Goal: Task Accomplishment & Management: Use online tool/utility

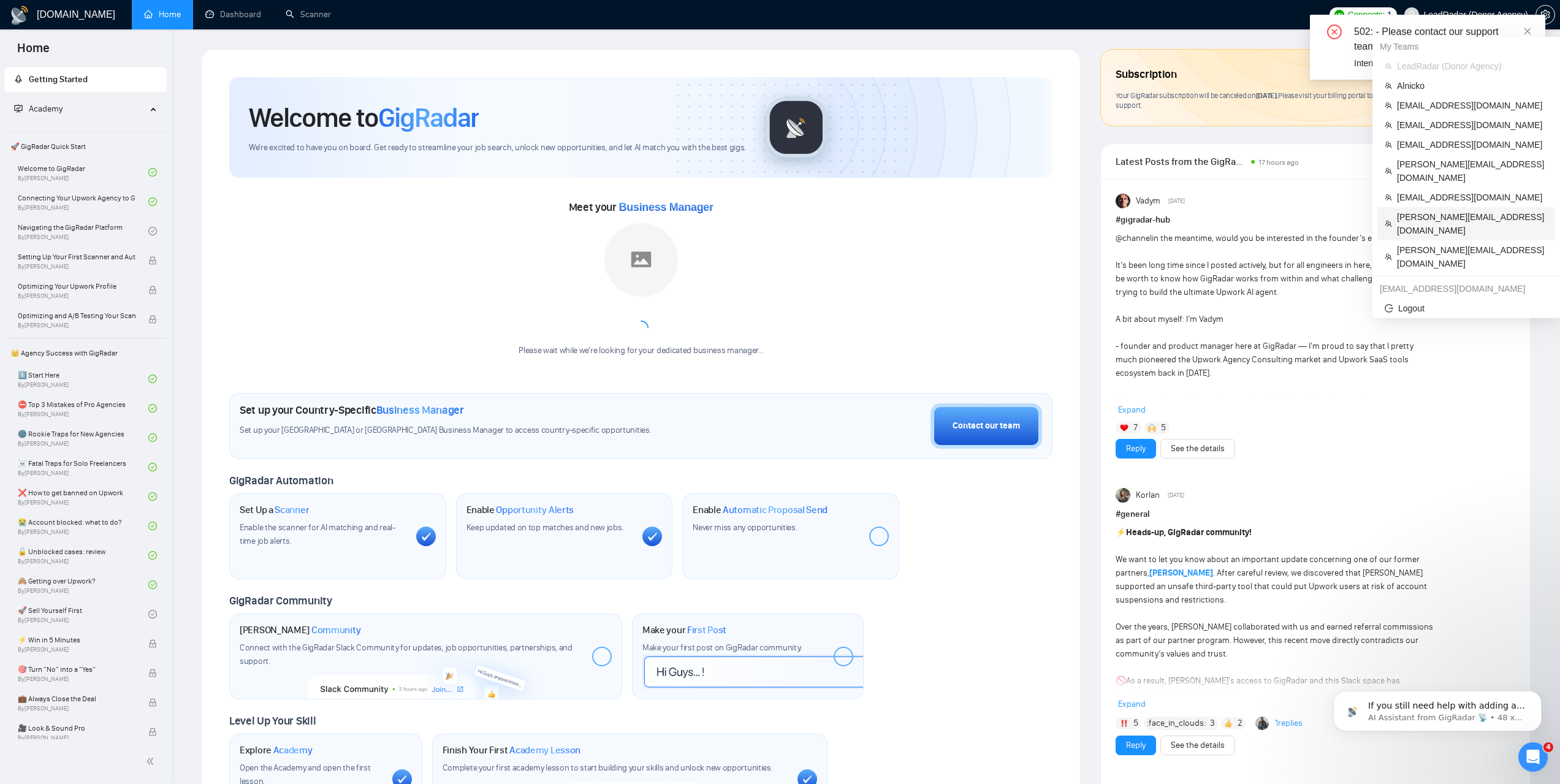
click at [1445, 210] on span "dmytro.poberezhnyii@gmail.com" at bounding box center [1472, 223] width 151 height 27
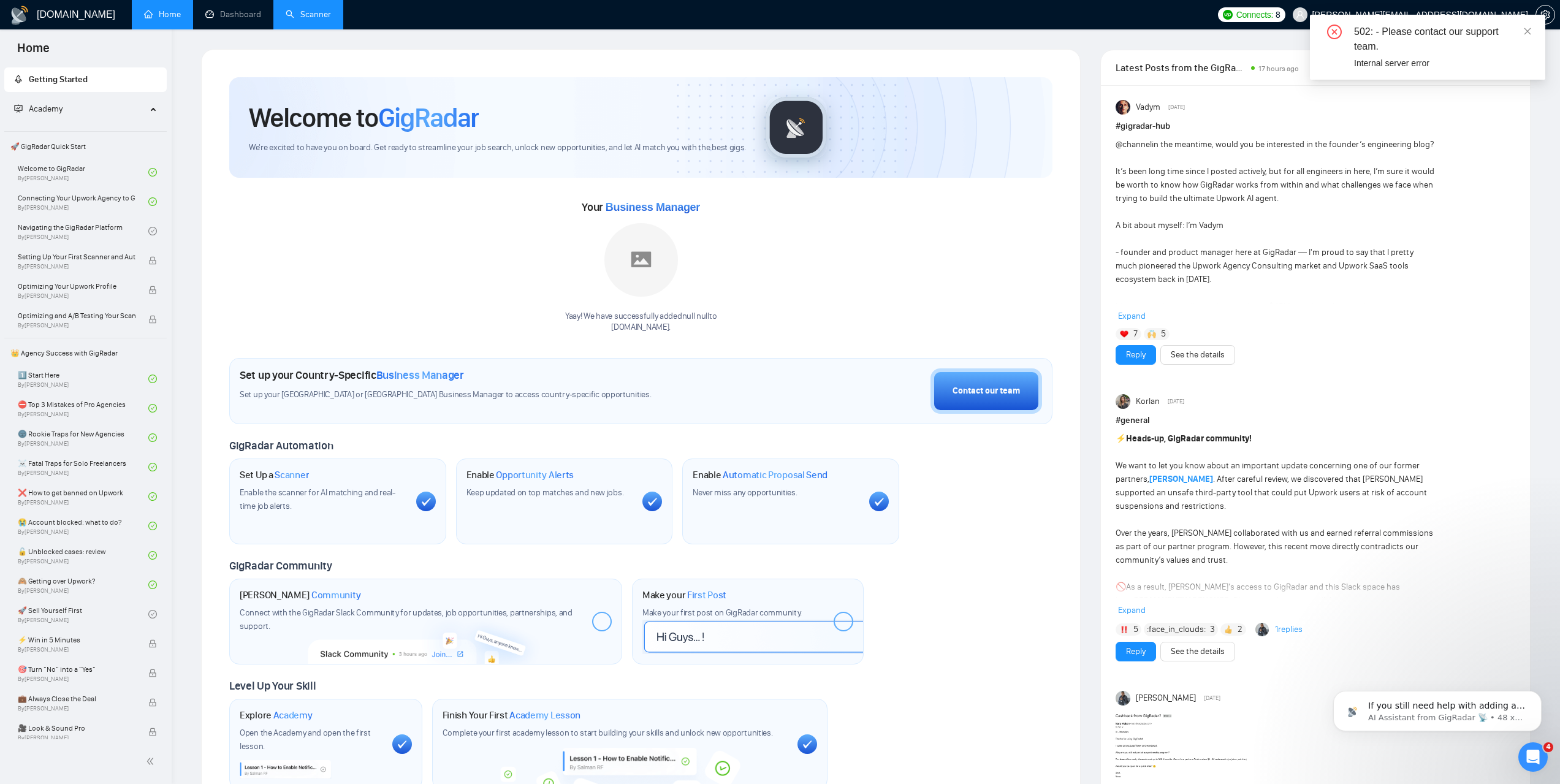
click at [305, 18] on link "Scanner" at bounding box center [308, 14] width 45 height 10
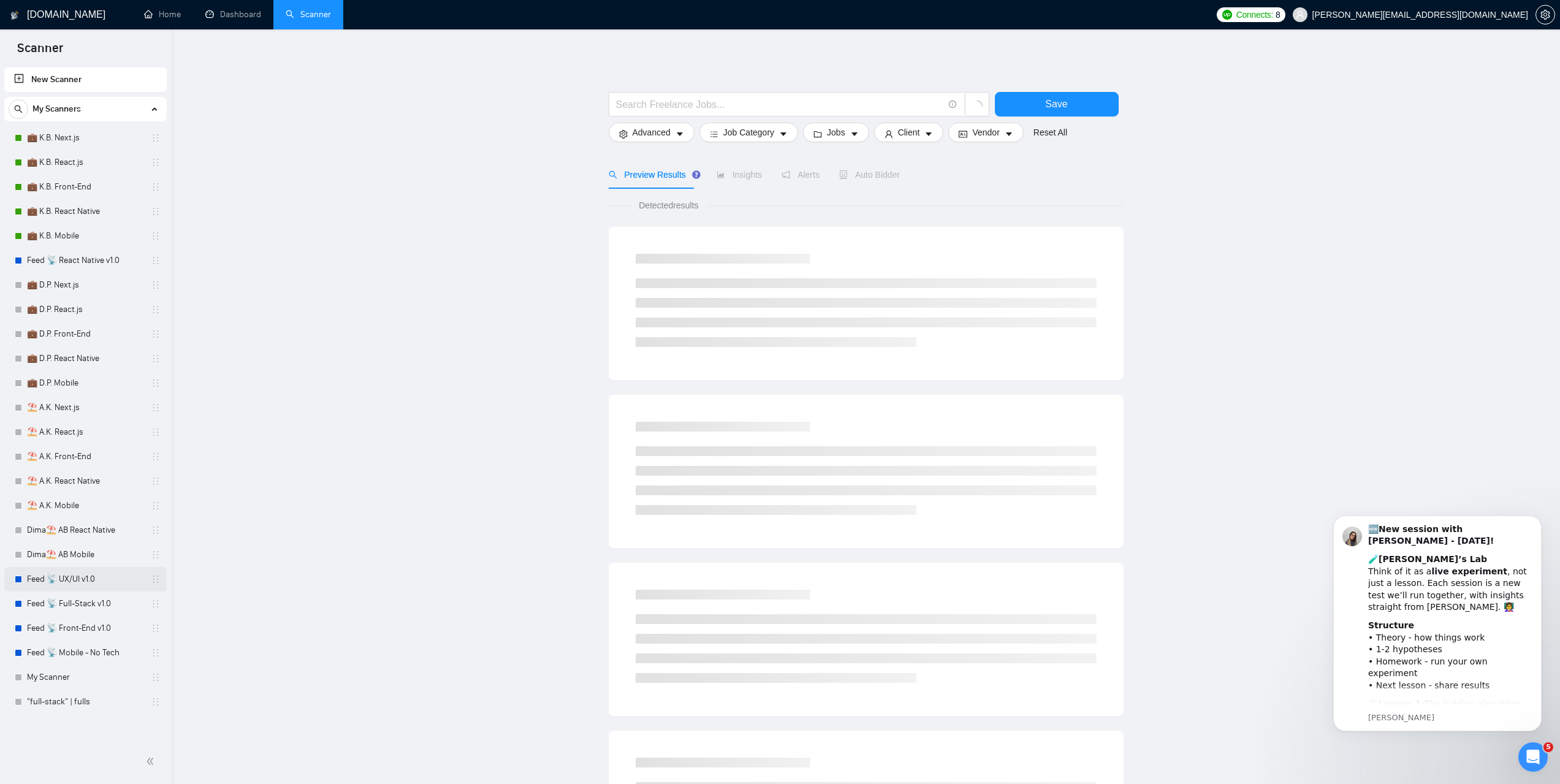
click at [85, 580] on link "Feed 📡 UX/UI v1.0" at bounding box center [85, 579] width 116 height 25
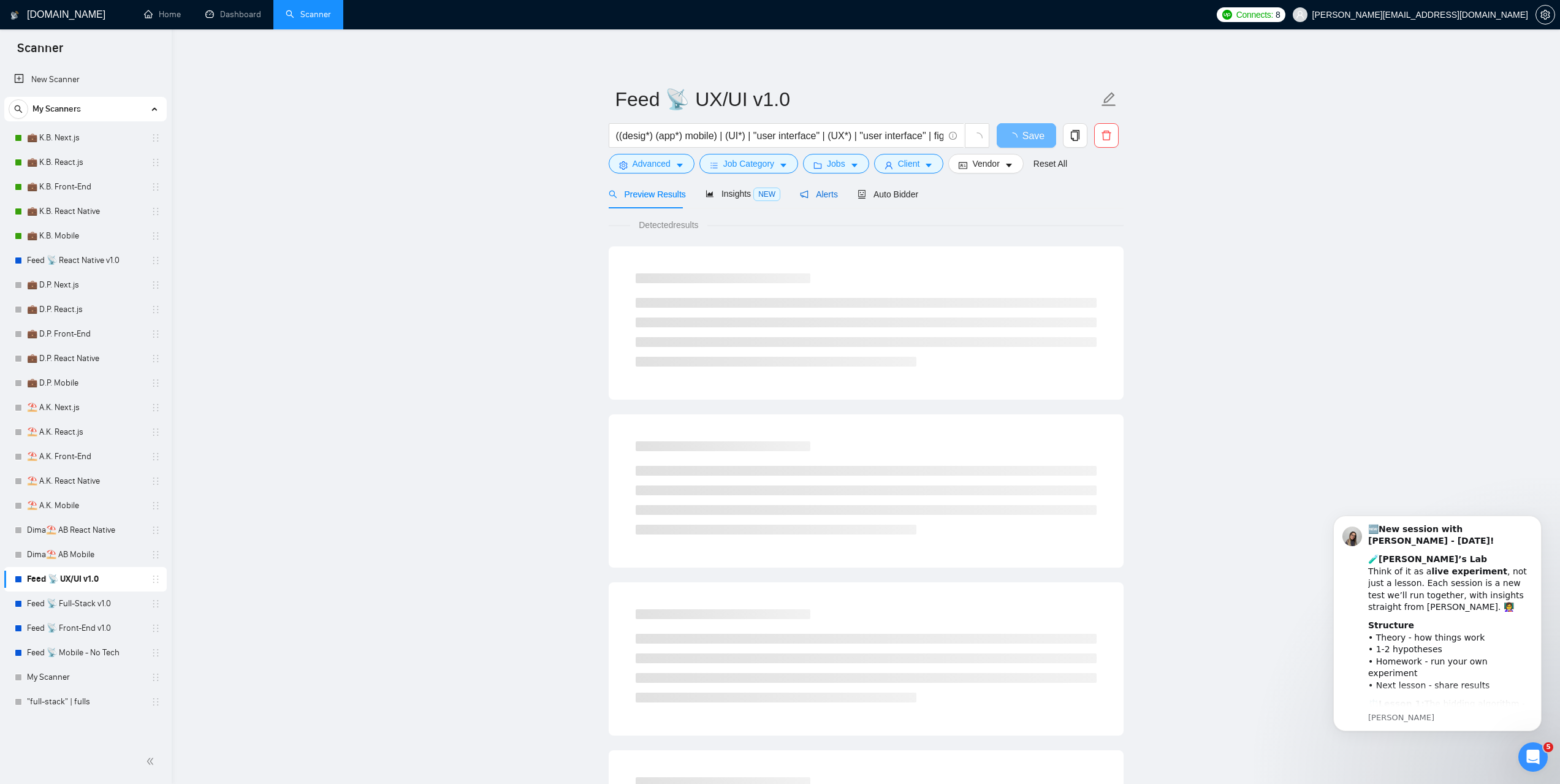
click at [815, 195] on span "Alerts" at bounding box center [819, 194] width 38 height 10
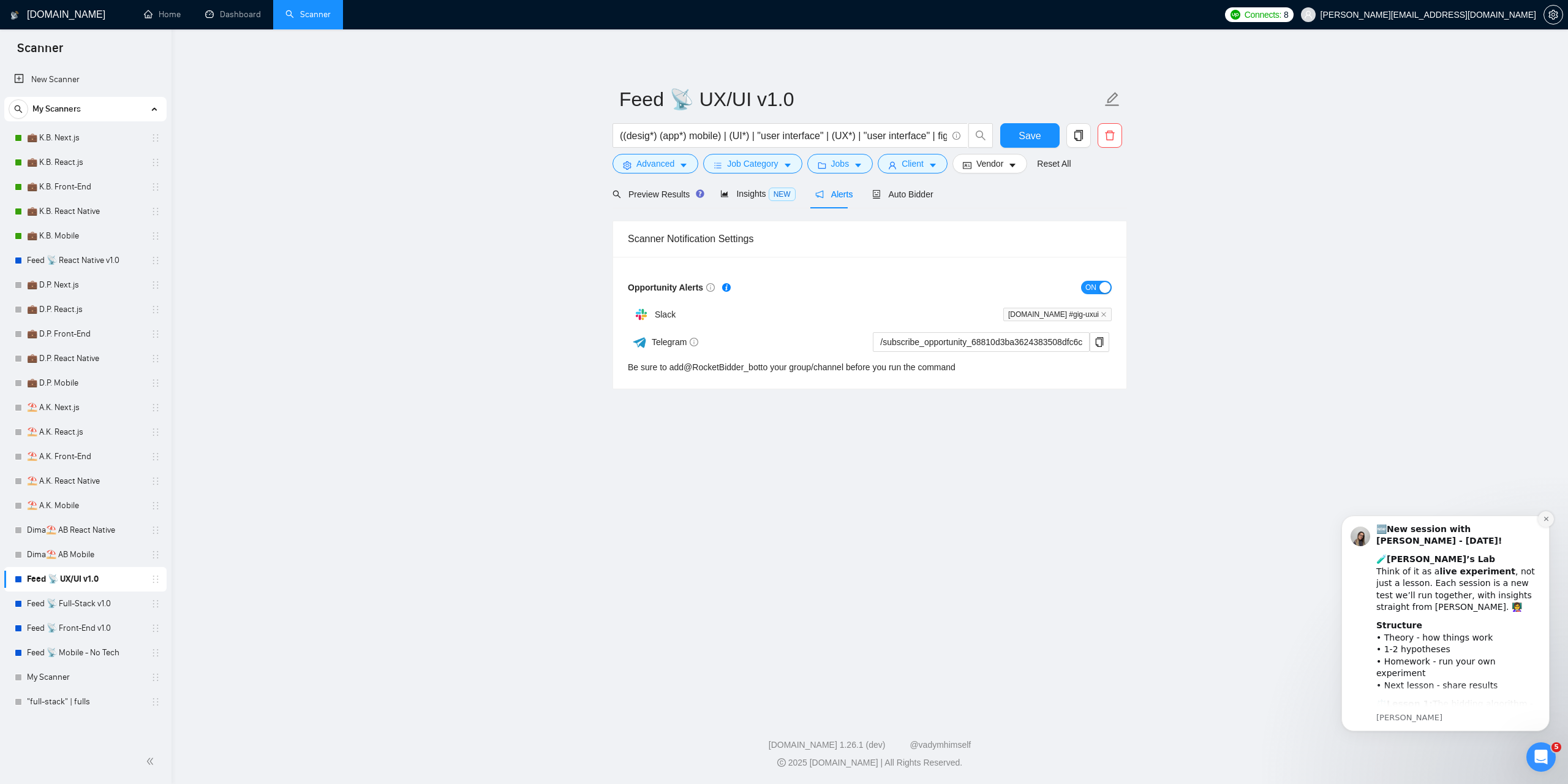
click at [1546, 517] on icon "Dismiss notification" at bounding box center [1546, 519] width 7 height 7
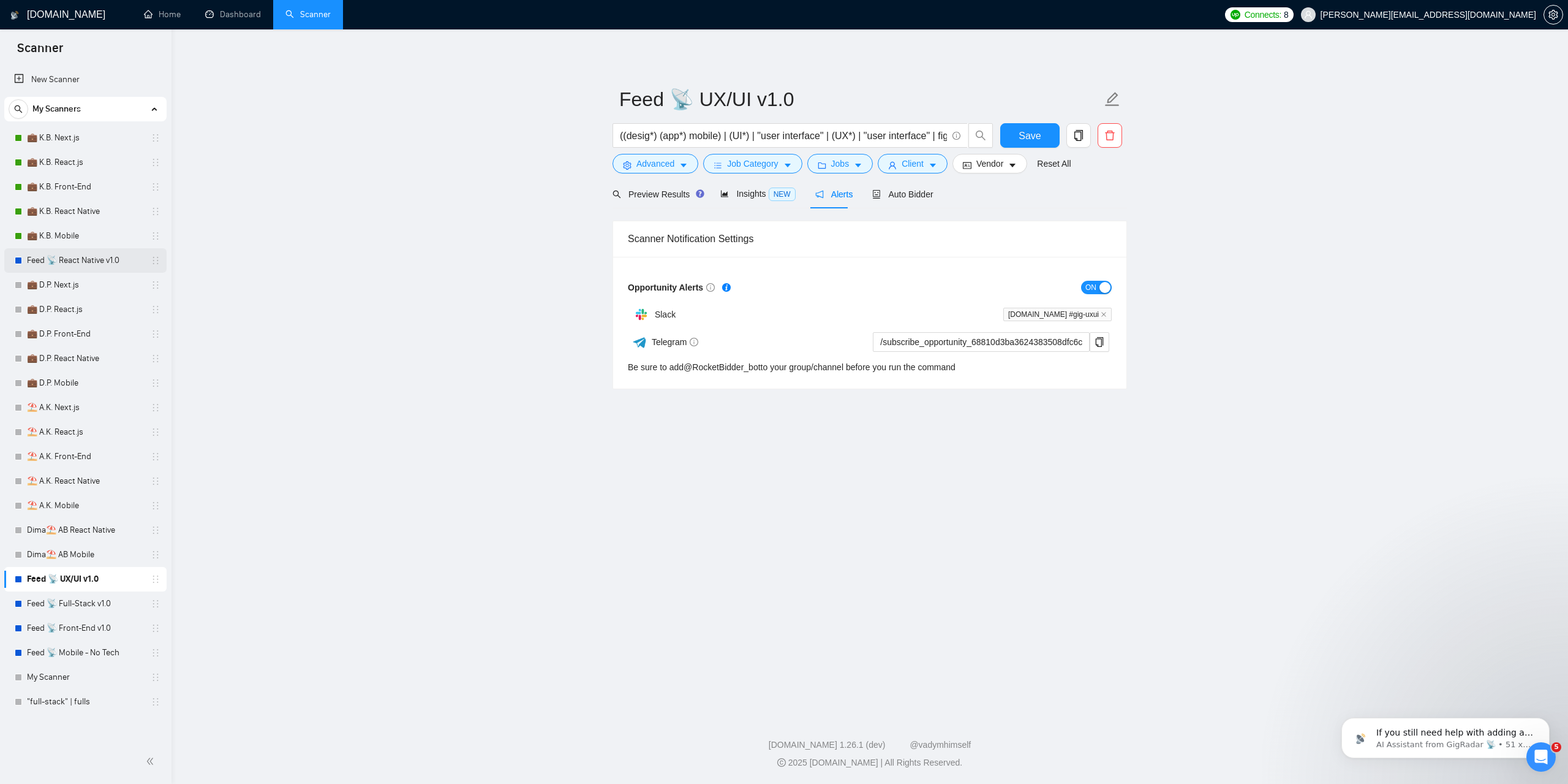
click at [86, 263] on link "Feed 📡 React Native v1.0" at bounding box center [85, 260] width 116 height 25
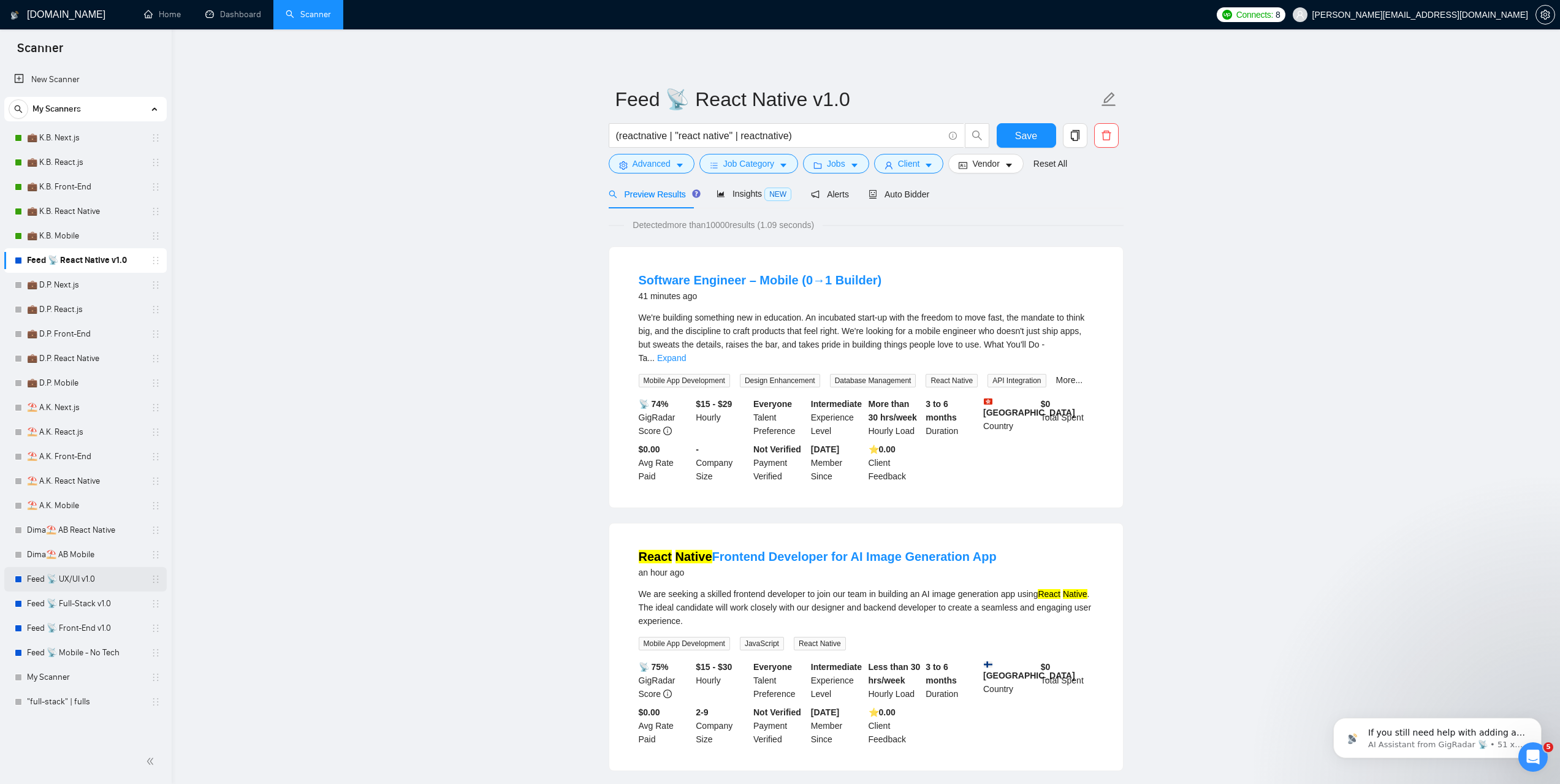
click at [71, 577] on link "Feed 📡 UX/UI v1.0" at bounding box center [85, 579] width 116 height 25
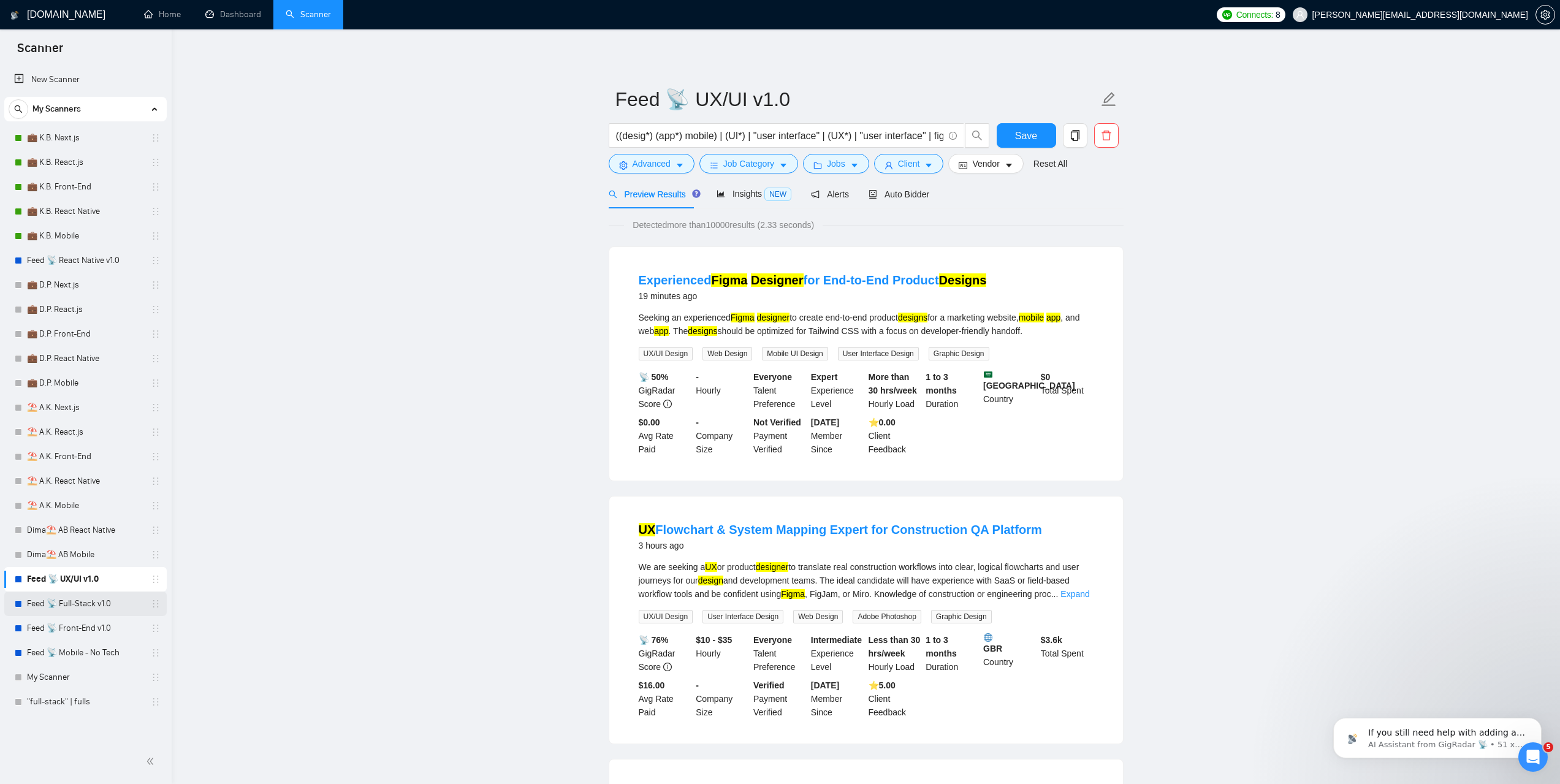
click at [74, 610] on link "Feed 📡 Full-Stack v1.0" at bounding box center [85, 603] width 116 height 25
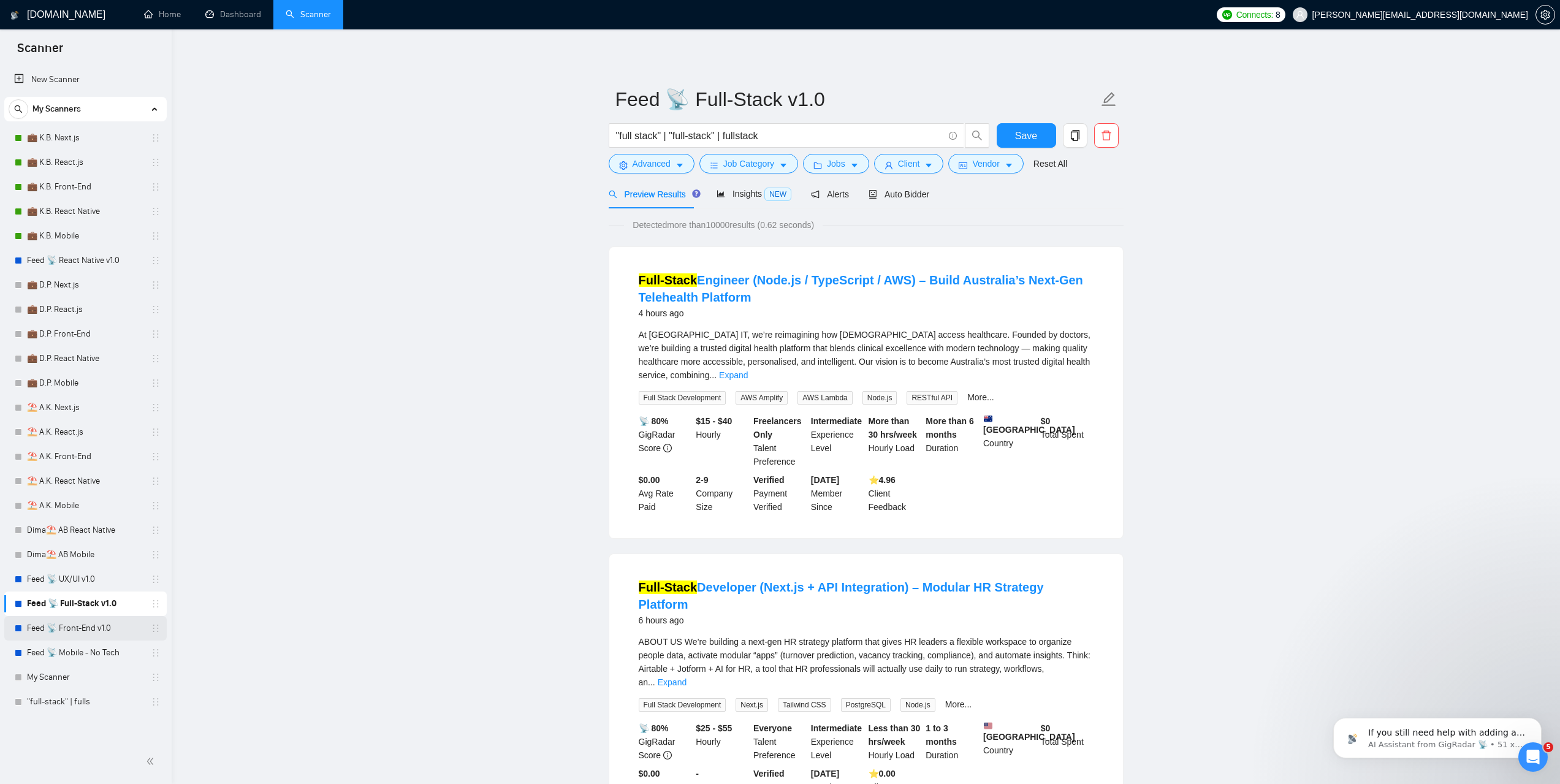
click at [96, 624] on link "Feed 📡 Front-End v1.0" at bounding box center [85, 628] width 116 height 25
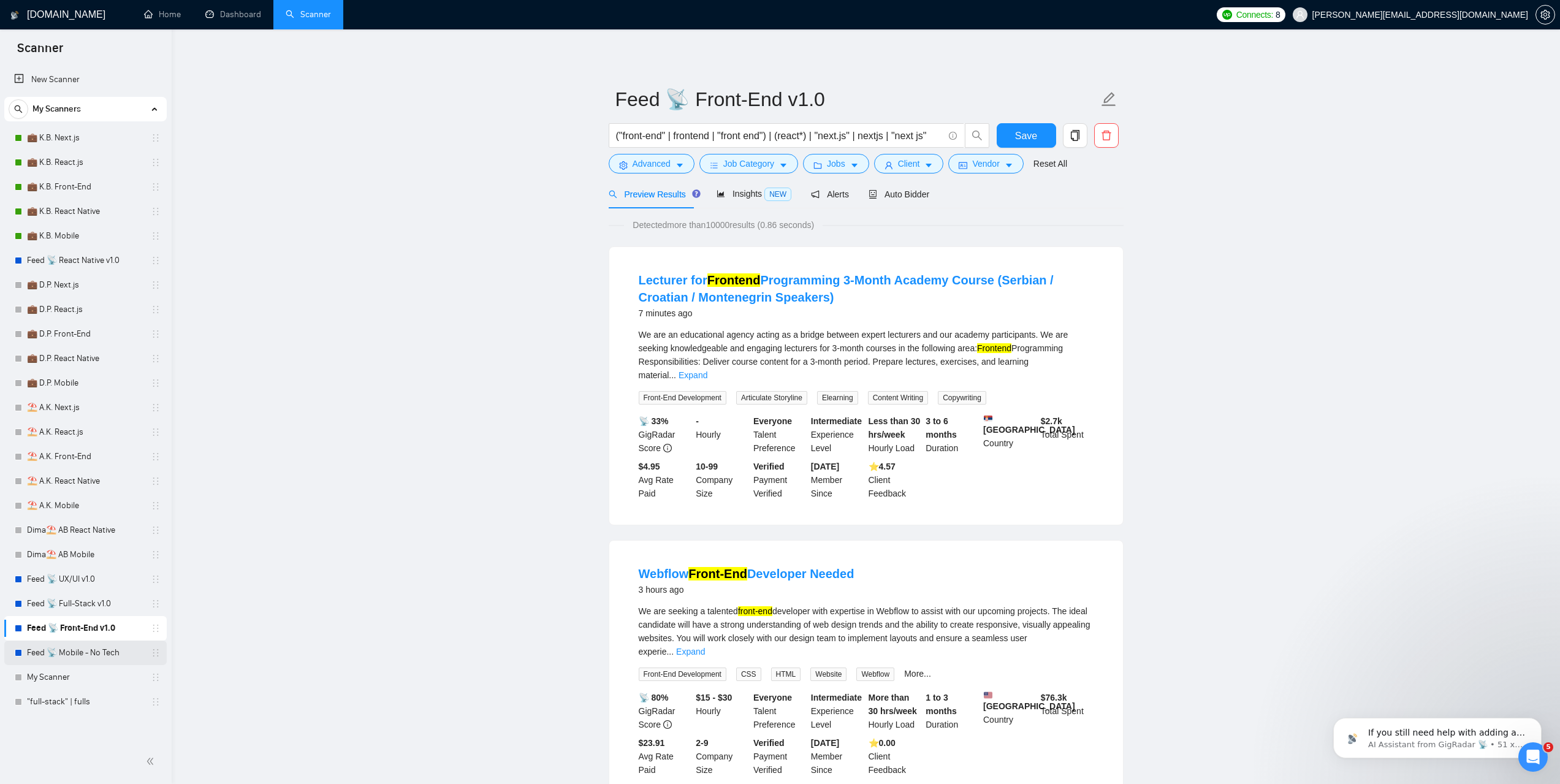
click at [63, 655] on link "Feed 📡 Mobile - No Tech" at bounding box center [85, 652] width 116 height 25
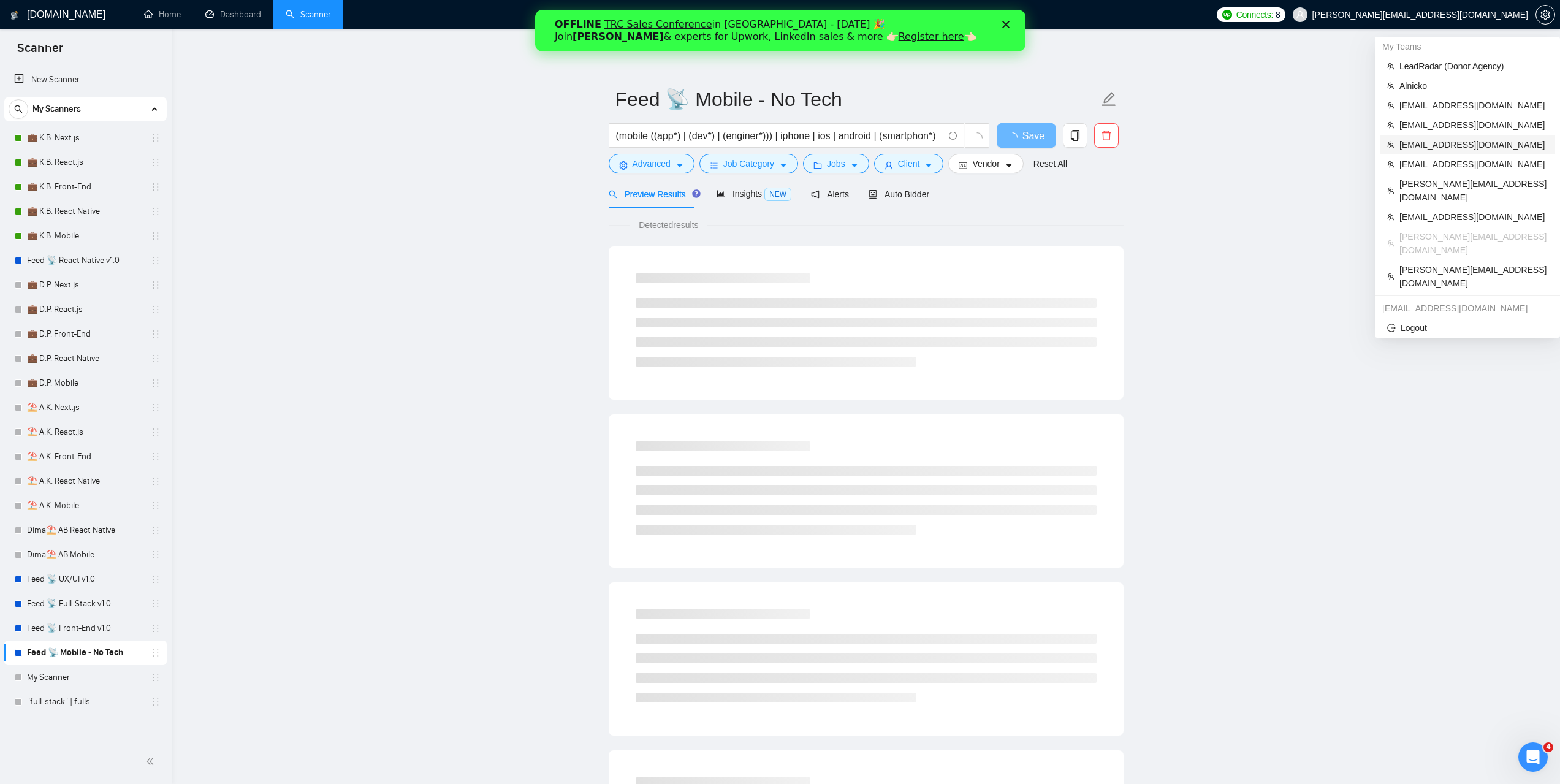
click at [1430, 145] on span "adit.ravi@argusoft.com" at bounding box center [1473, 144] width 148 height 13
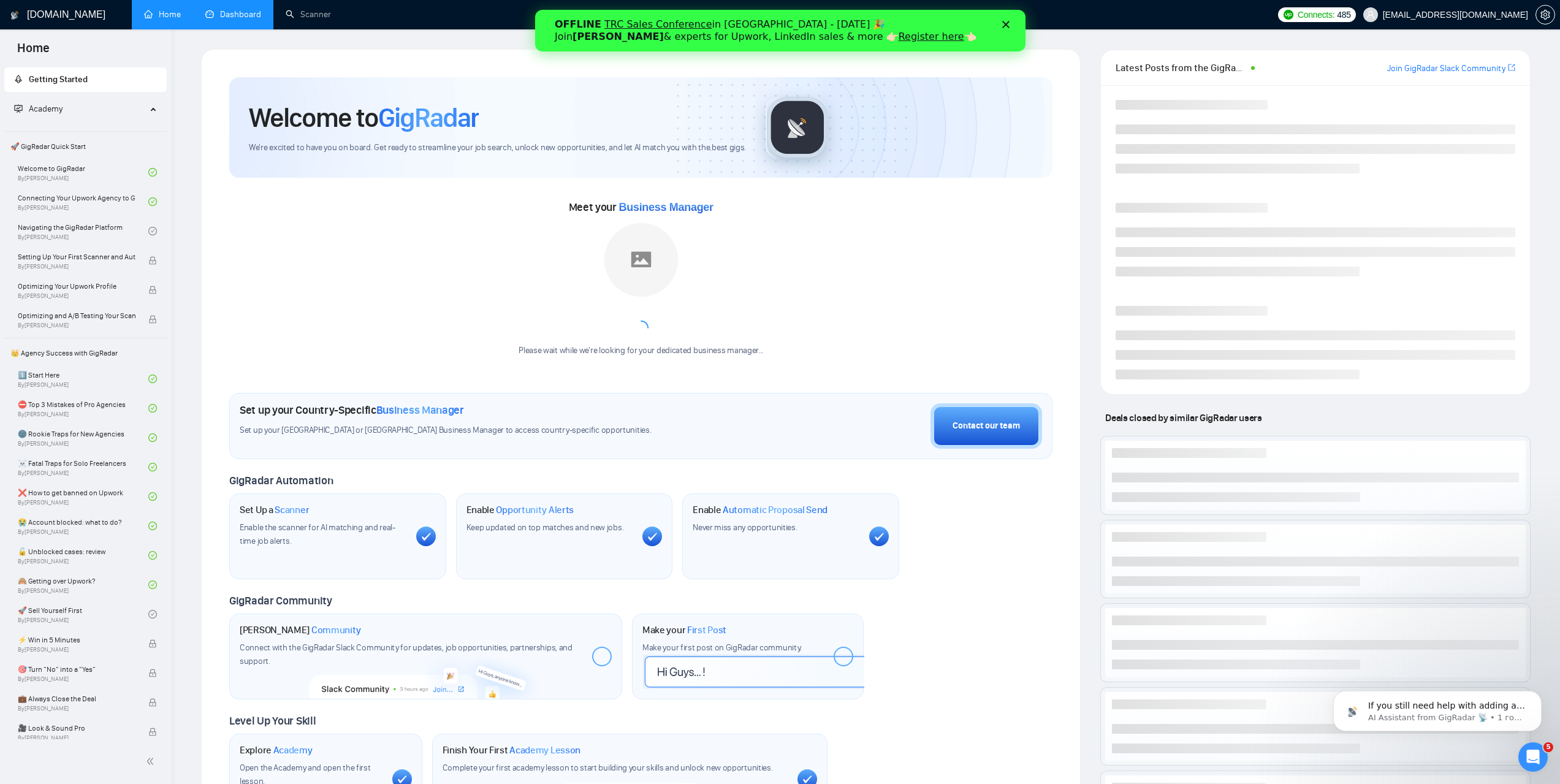
click at [249, 19] on link "Dashboard" at bounding box center [234, 14] width 56 height 10
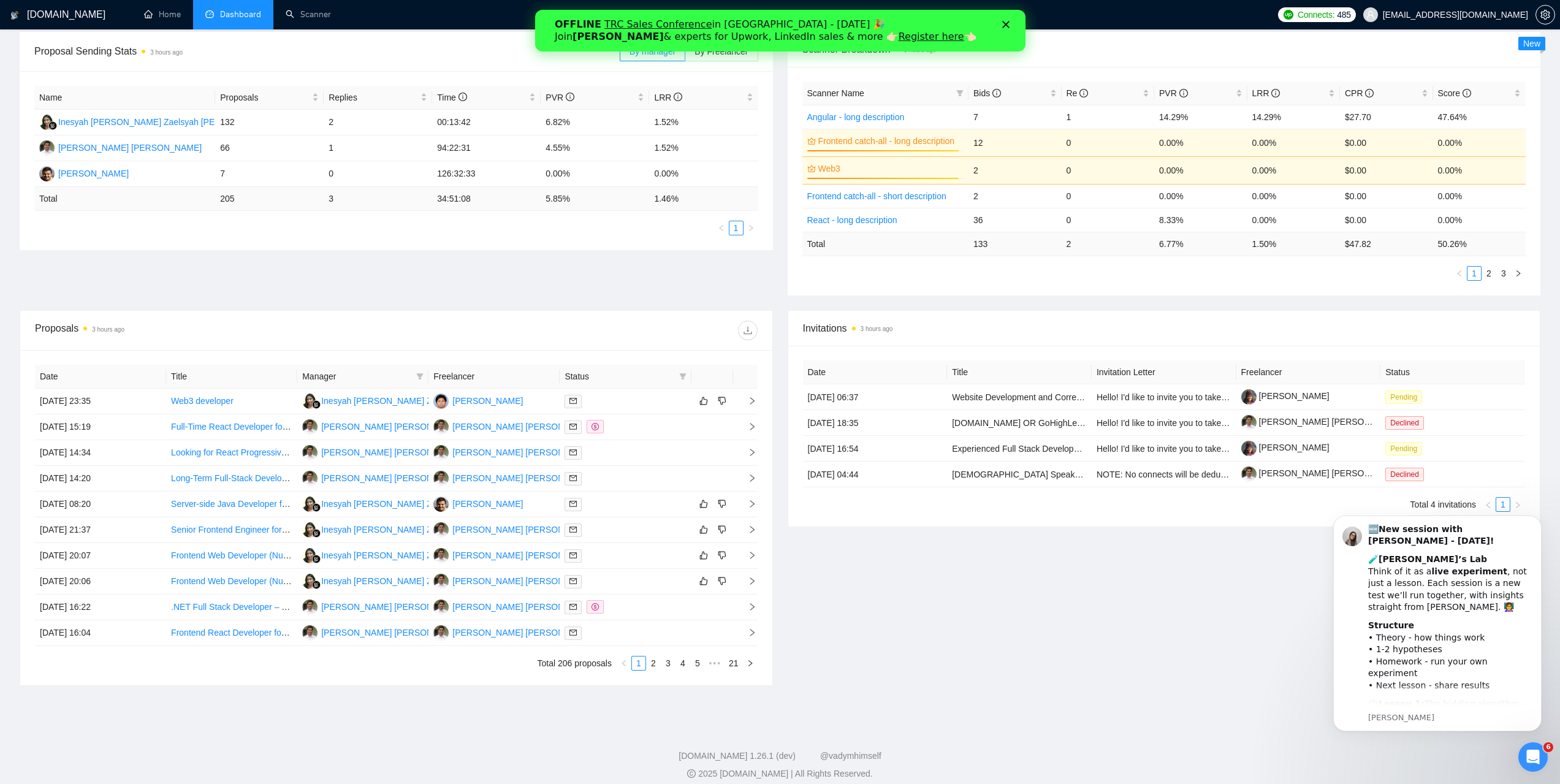
scroll to position [195, 0]
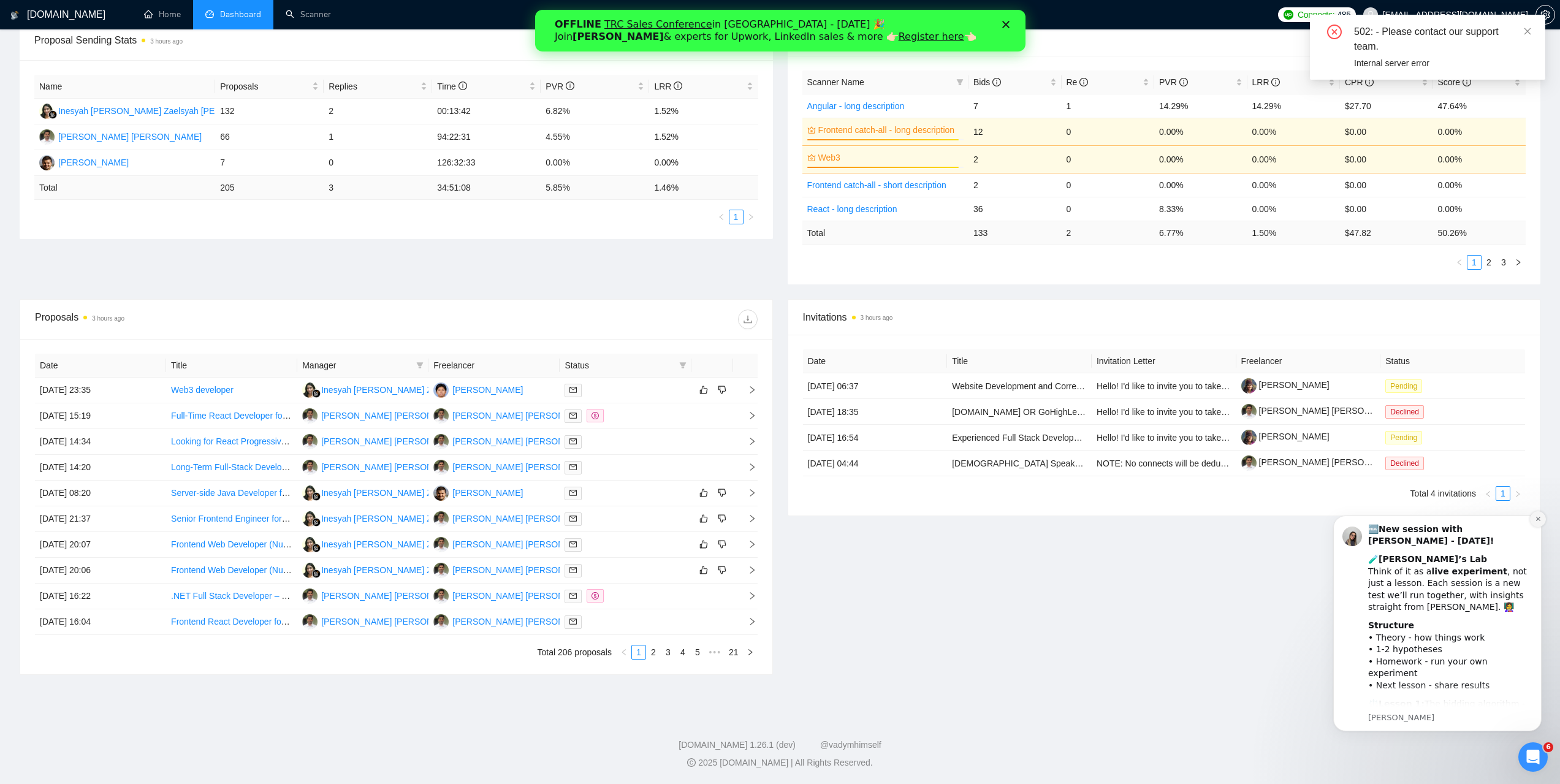
click at [1535, 519] on icon "Dismiss notification" at bounding box center [1538, 519] width 7 height 7
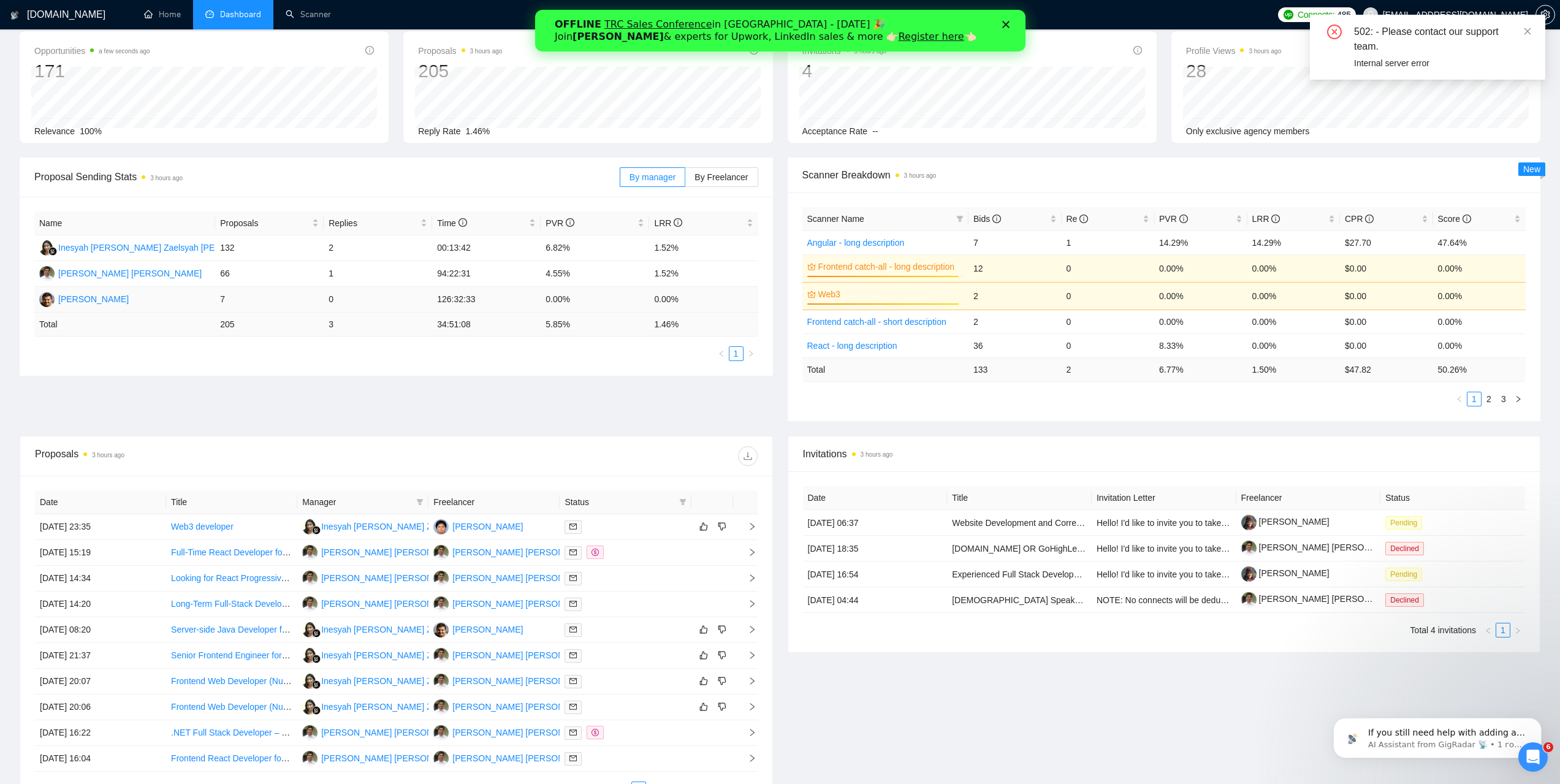
scroll to position [0, 0]
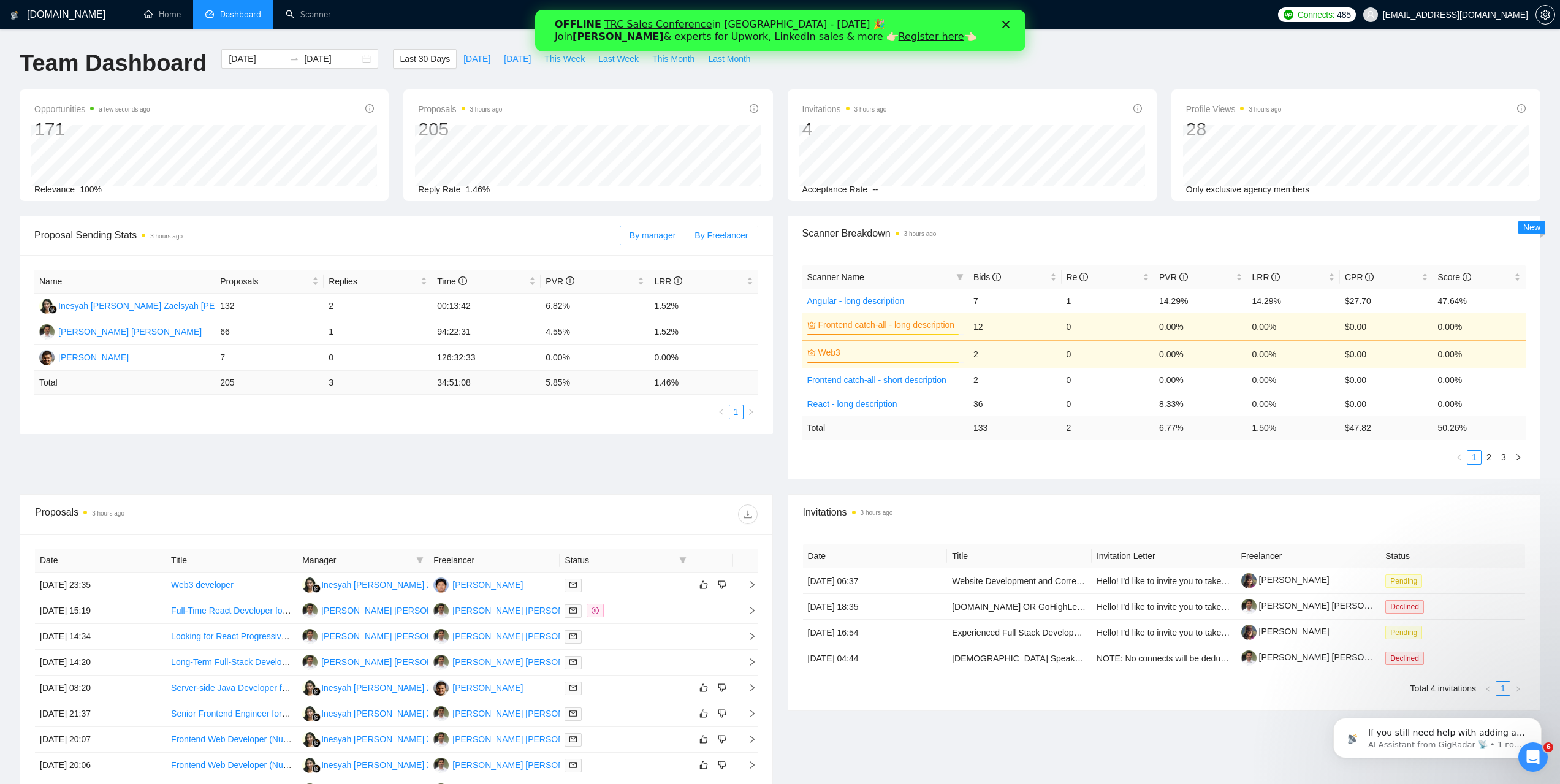
click at [738, 235] on span "By Freelancer" at bounding box center [721, 235] width 53 height 10
click at [685, 239] on input "By Freelancer" at bounding box center [685, 239] width 0 height 0
click at [658, 230] on span "By manager" at bounding box center [652, 235] width 46 height 10
click at [621, 239] on input "By manager" at bounding box center [621, 239] width 0 height 0
click at [315, 12] on link "Scanner" at bounding box center [308, 14] width 45 height 10
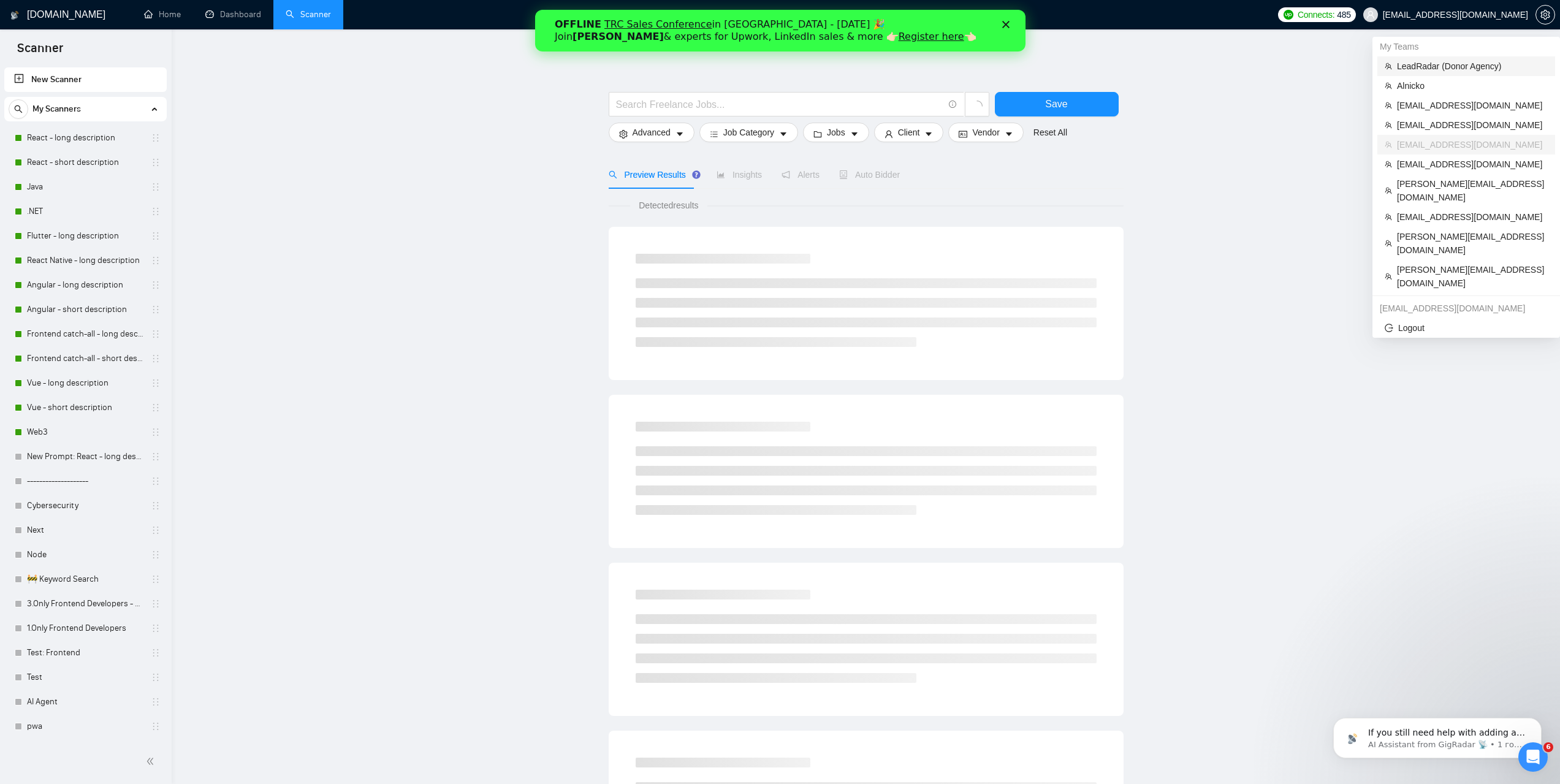
click at [1423, 63] on span "LeadRadar (Donor Agency)" at bounding box center [1472, 66] width 151 height 13
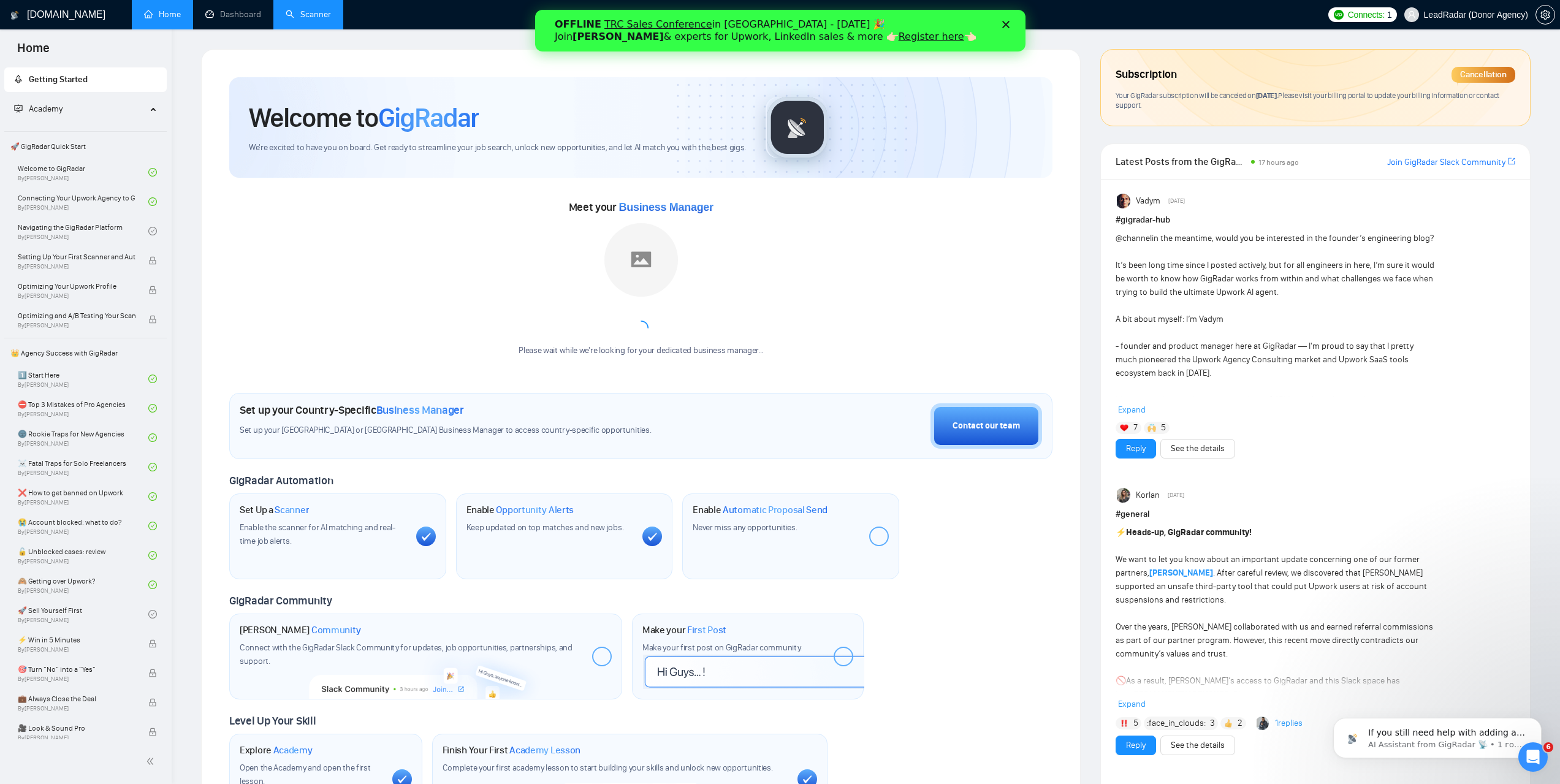
click at [318, 12] on link "Scanner" at bounding box center [308, 14] width 45 height 10
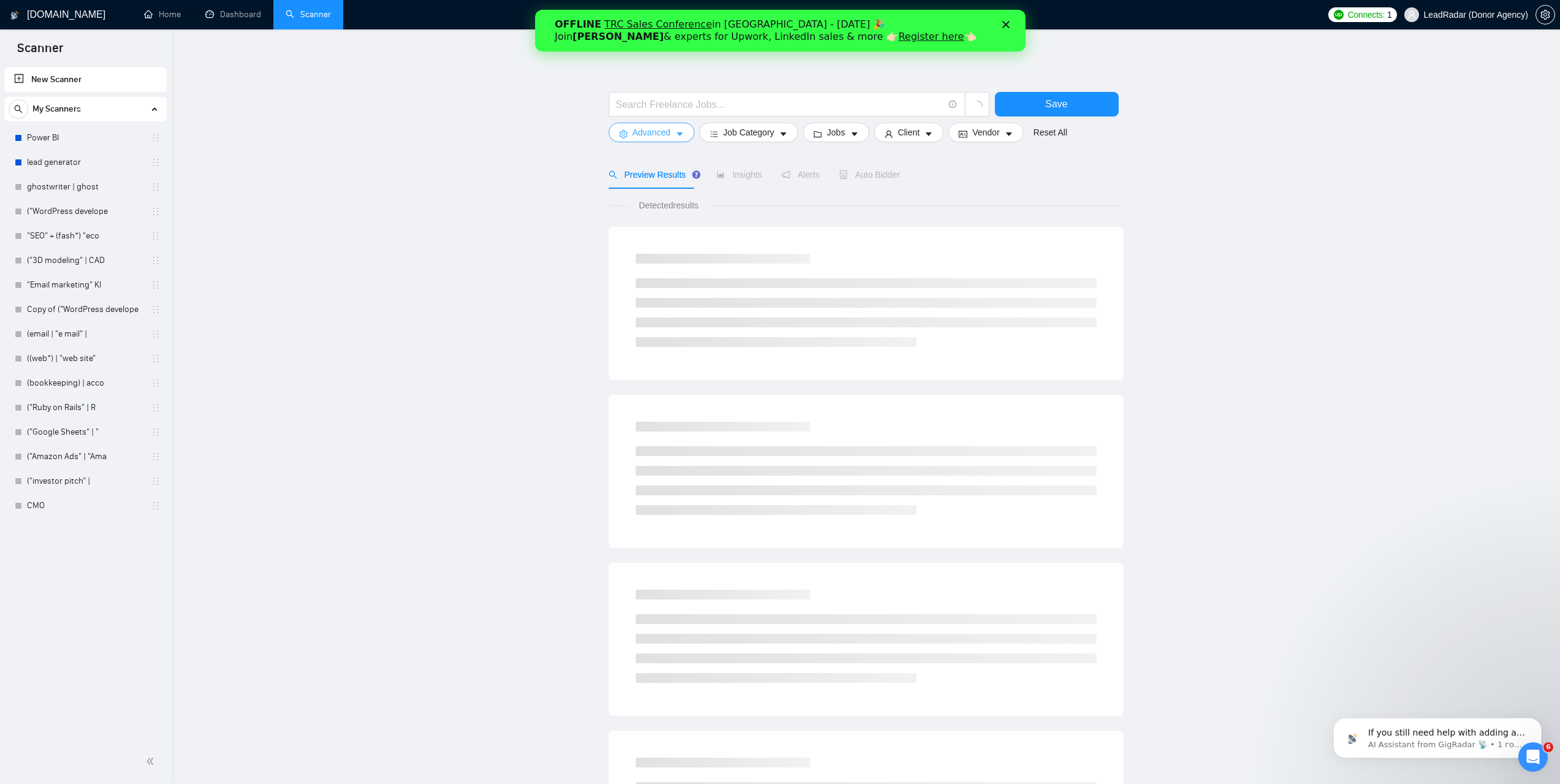
click at [656, 132] on span "Advanced" at bounding box center [652, 132] width 38 height 13
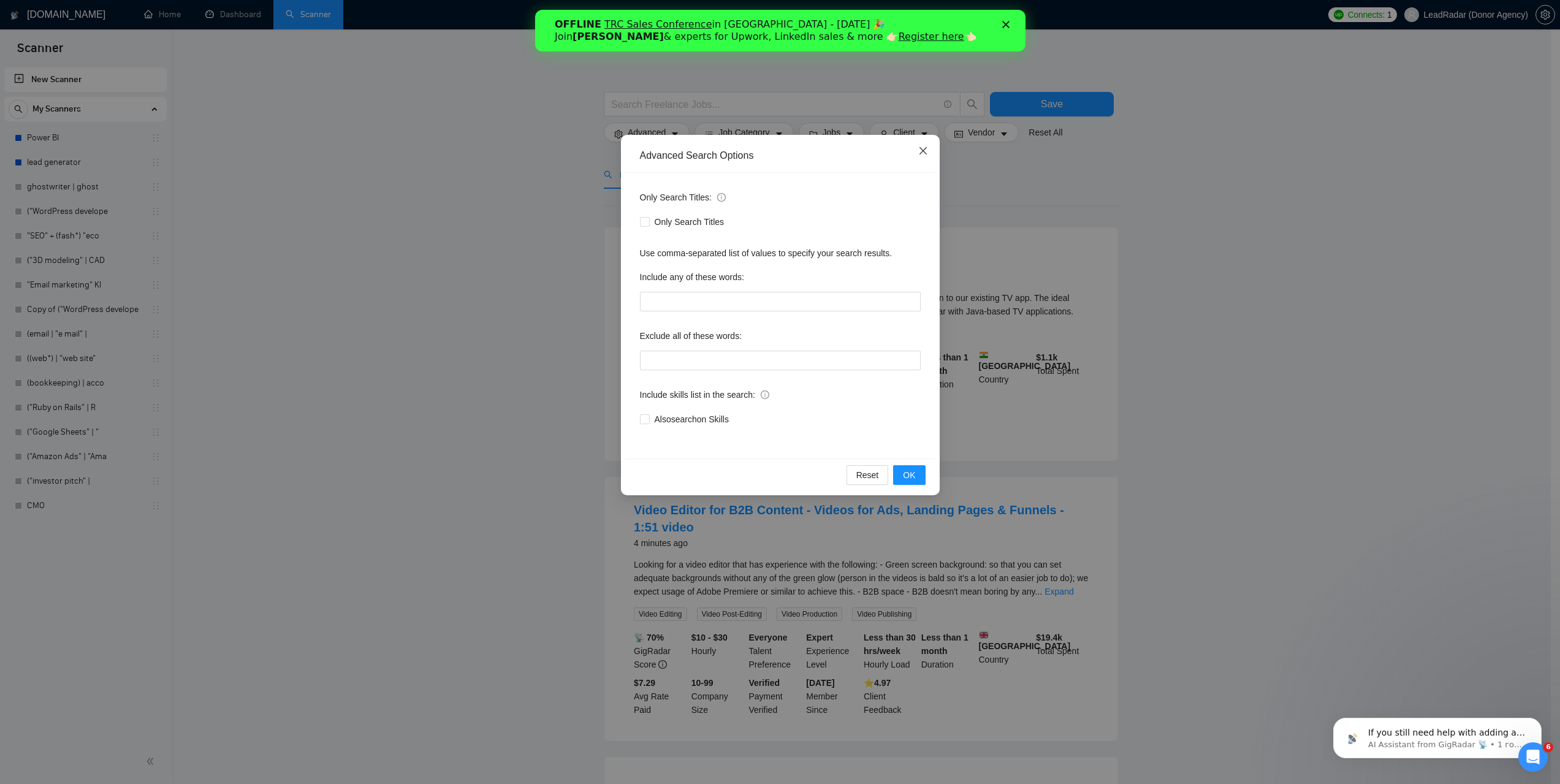
click at [925, 148] on icon "close" at bounding box center [923, 150] width 10 height 10
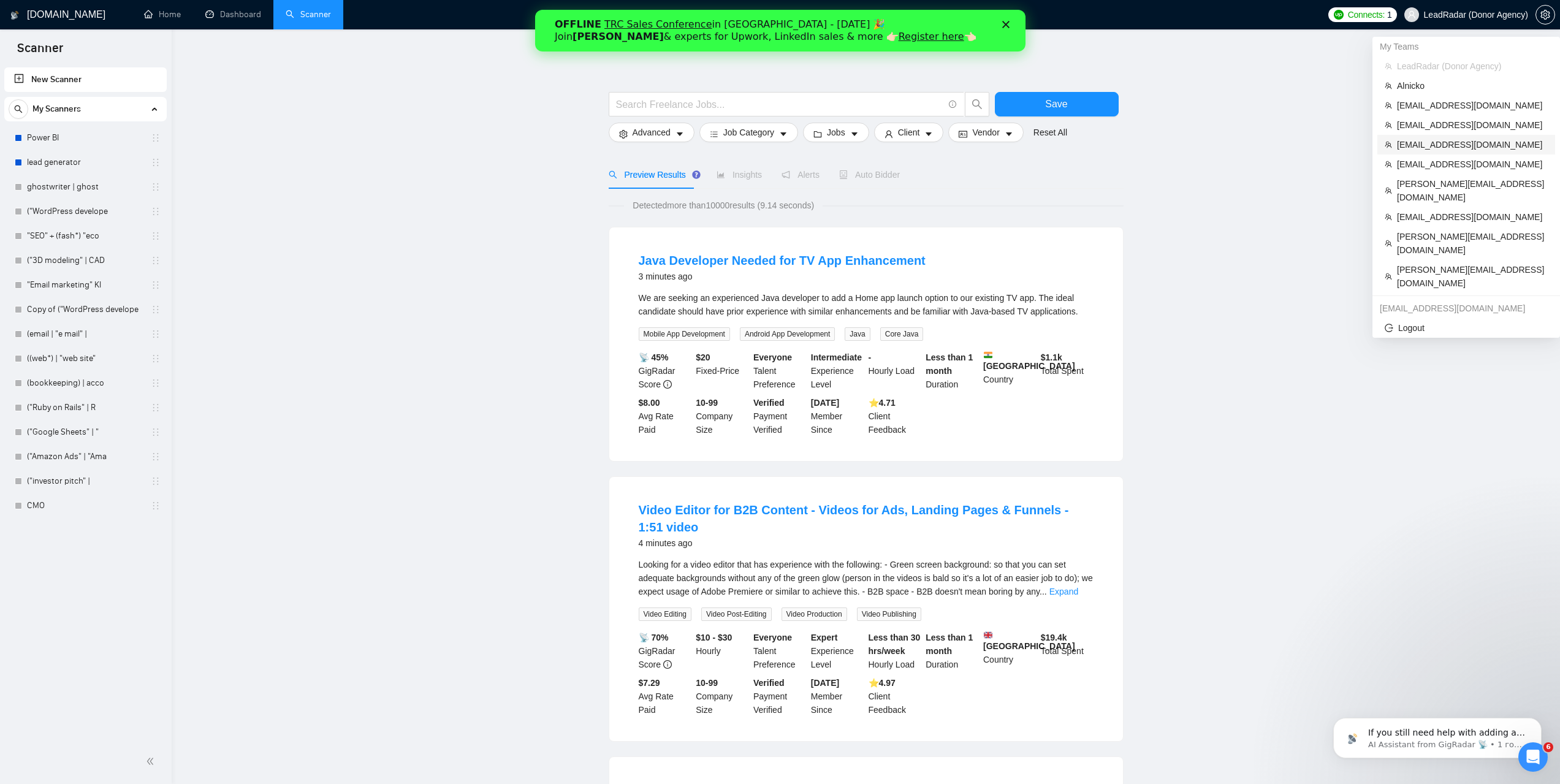
click at [1426, 144] on span "adit.ravi@argusoft.com" at bounding box center [1472, 144] width 151 height 13
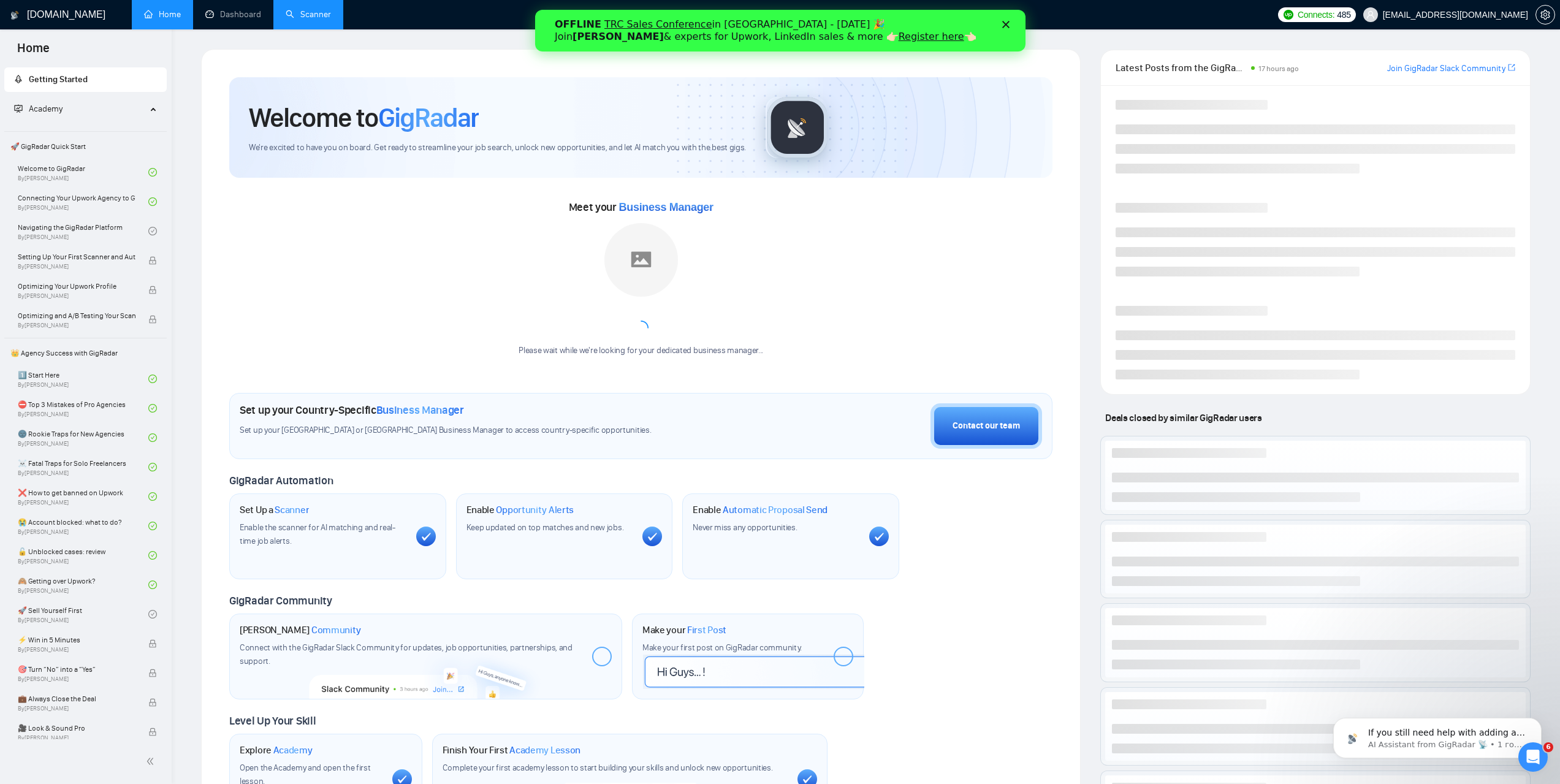
click at [328, 20] on link "Scanner" at bounding box center [308, 14] width 45 height 10
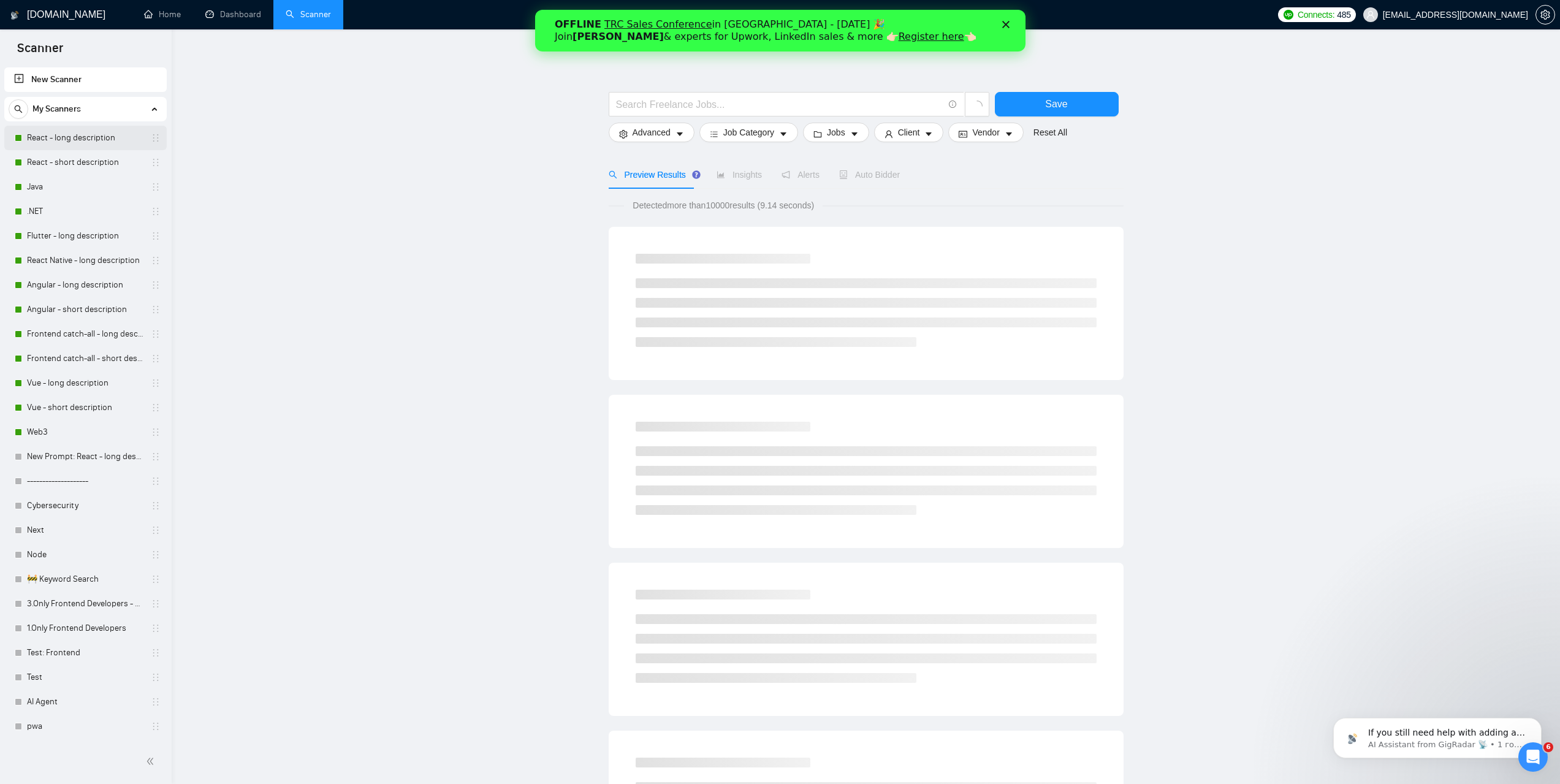
click at [80, 143] on link "React - long description" at bounding box center [85, 137] width 116 height 25
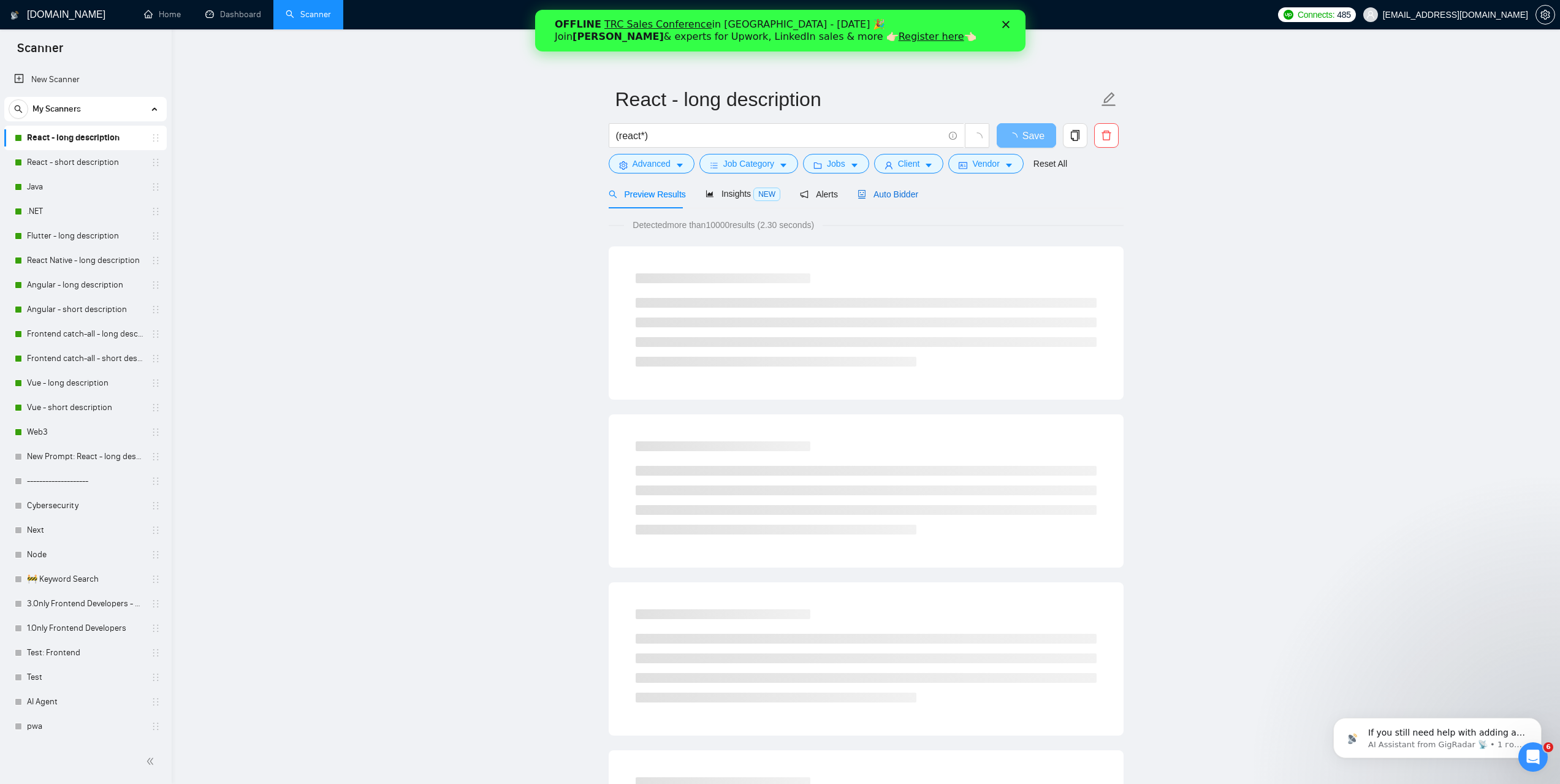
click at [887, 199] on span "Auto Bidder" at bounding box center [887, 194] width 60 height 10
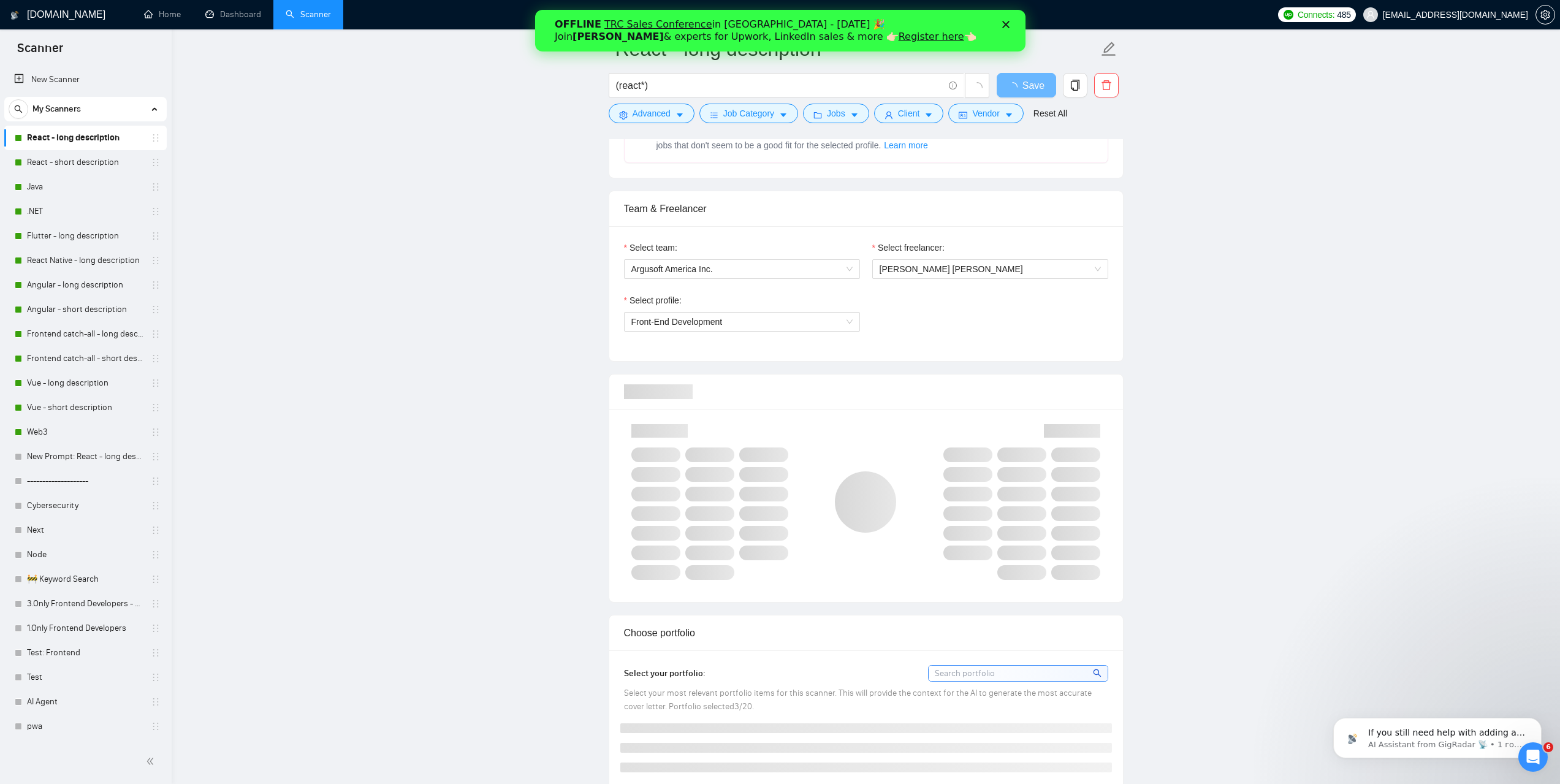
scroll to position [613, 0]
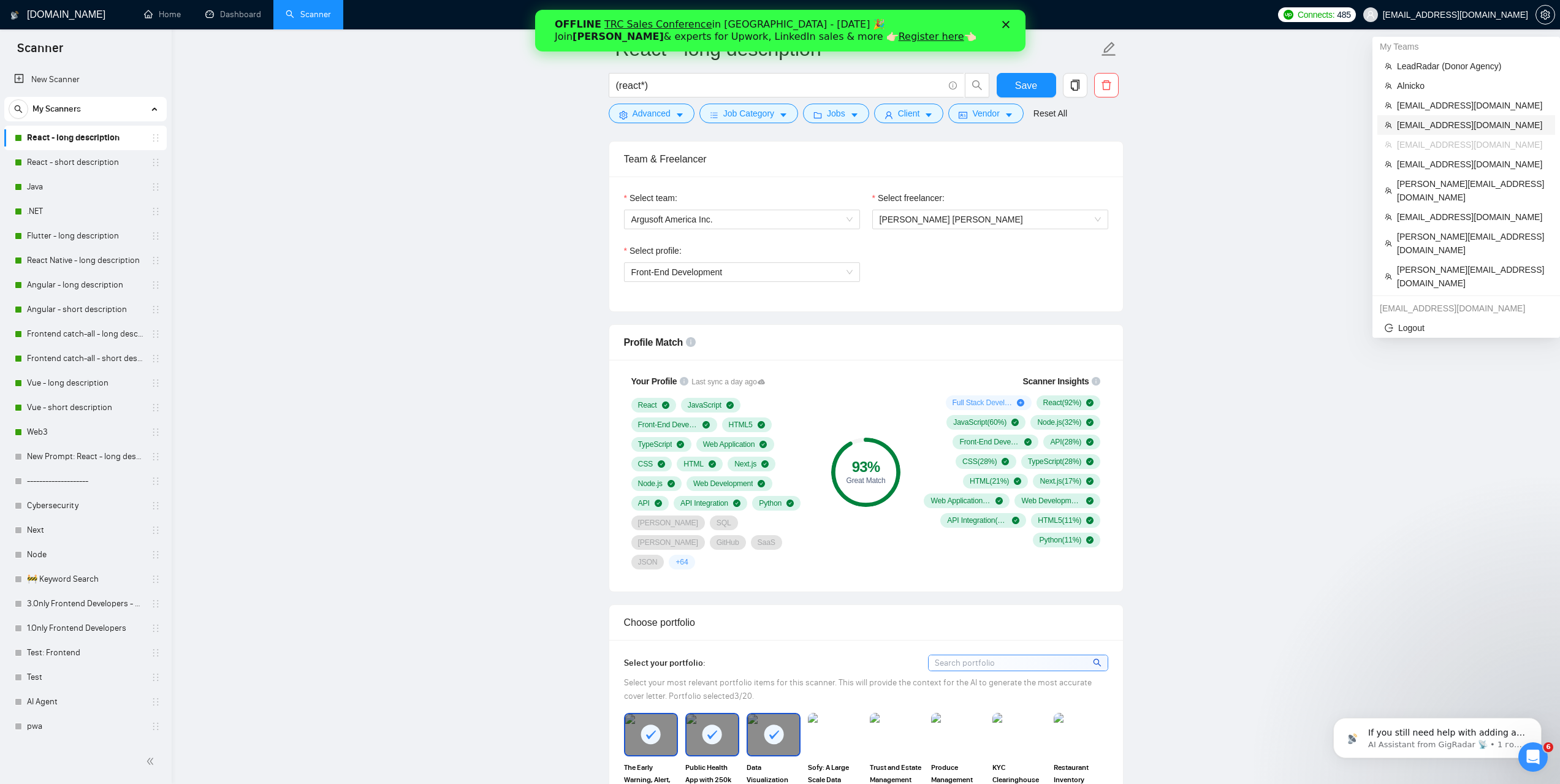
click at [1445, 129] on span "alina.k@bicompany.net" at bounding box center [1472, 125] width 151 height 13
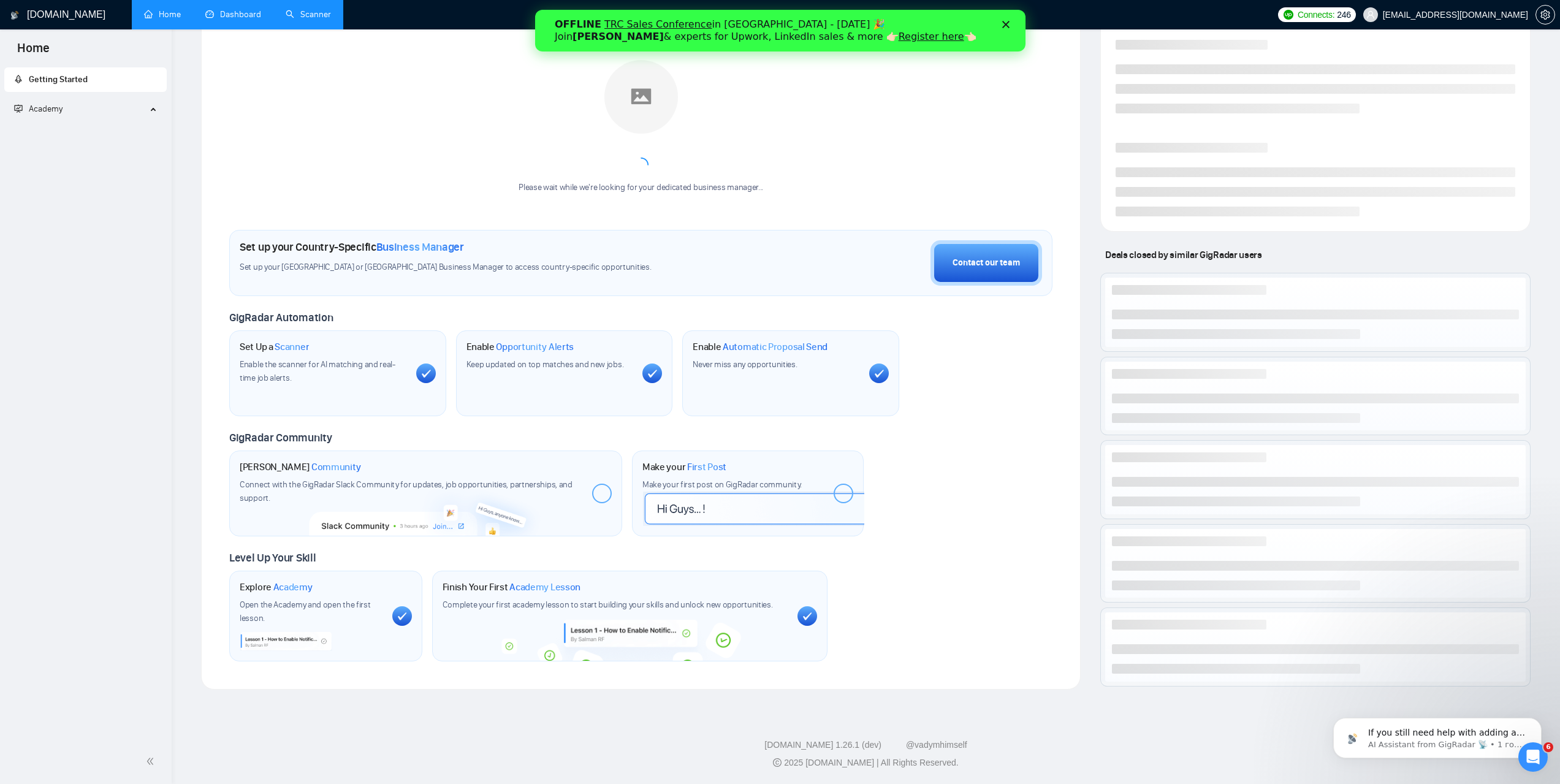
scroll to position [129, 0]
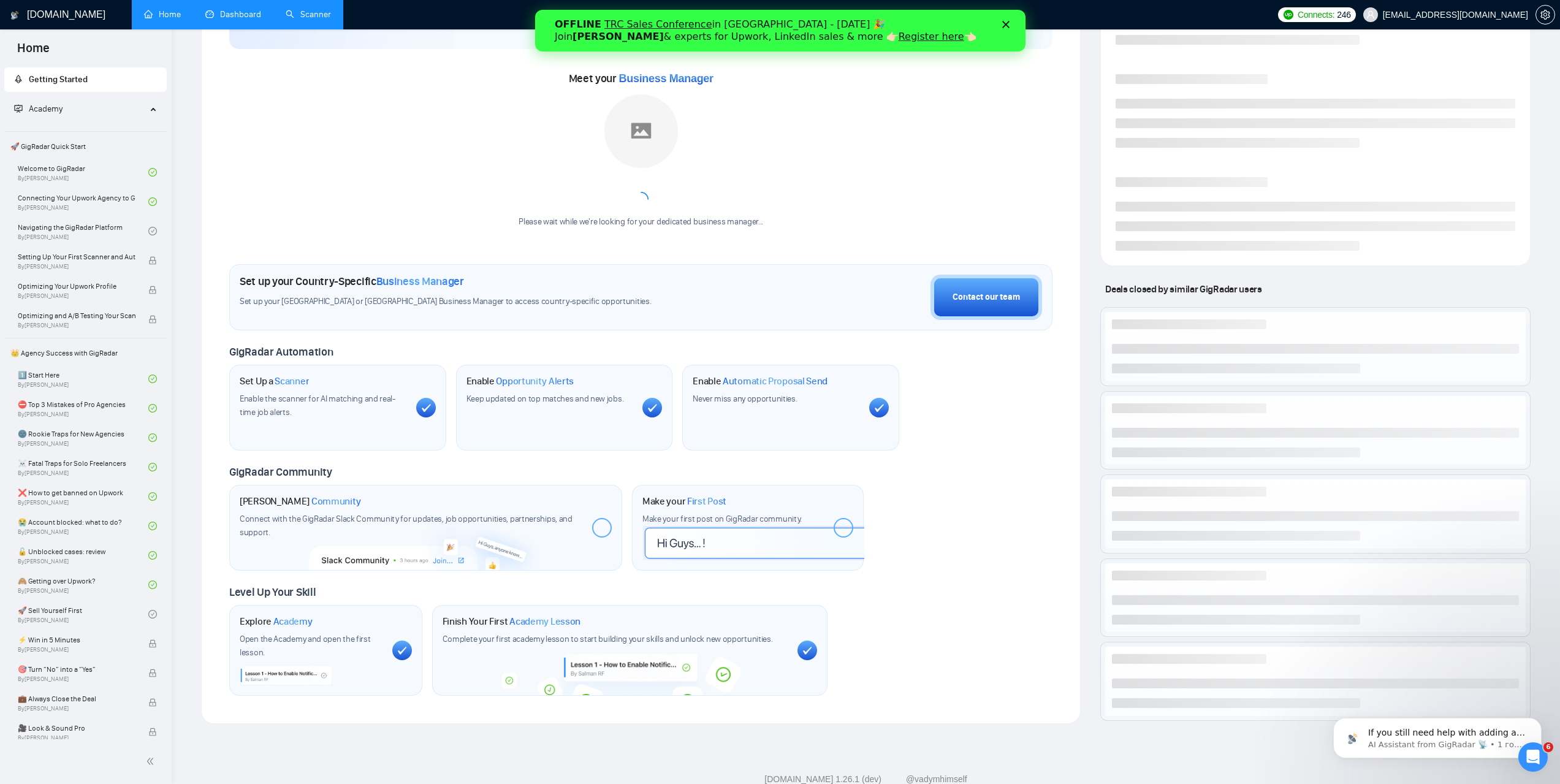
click at [245, 20] on link "Dashboard" at bounding box center [234, 14] width 56 height 10
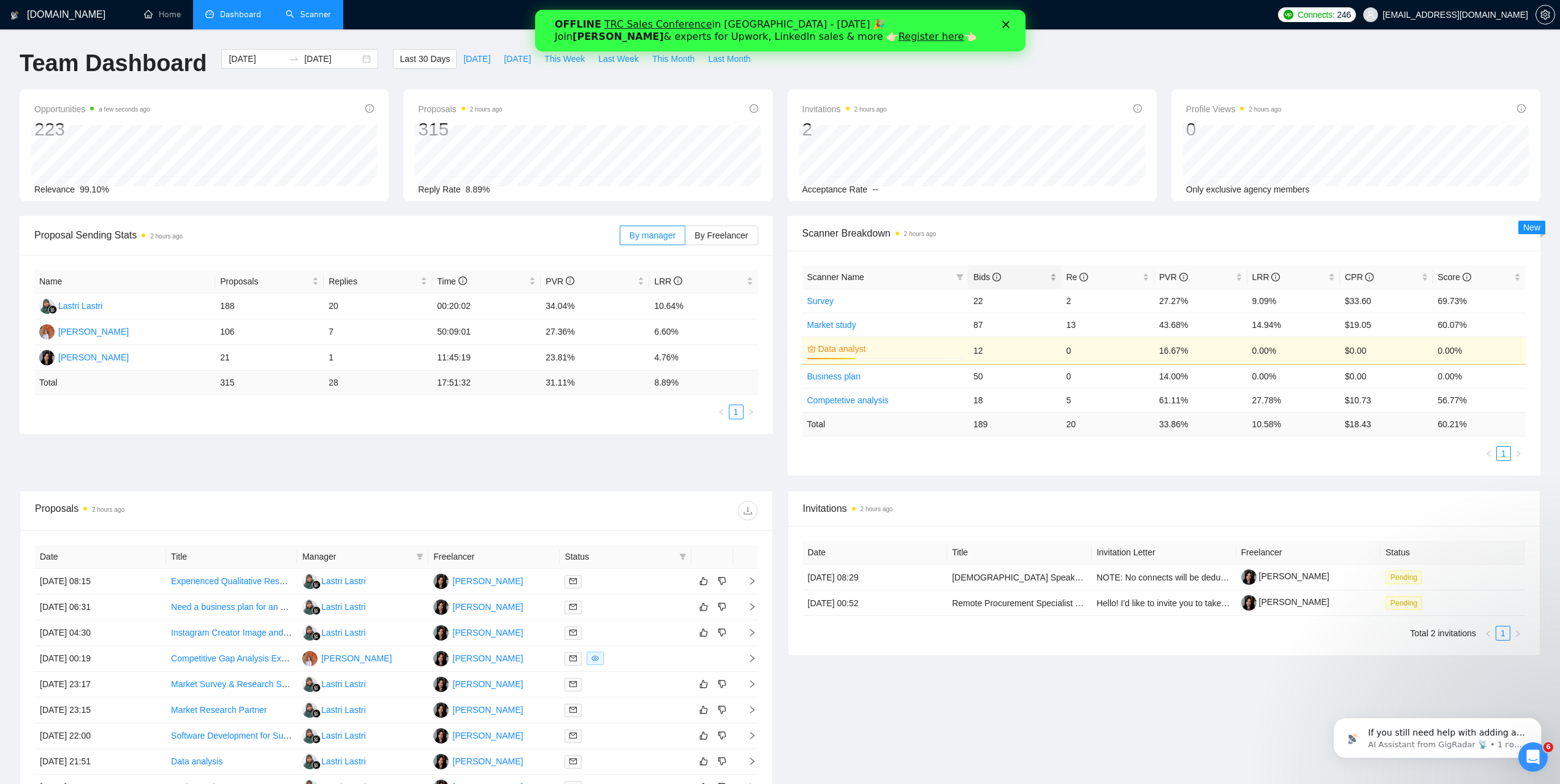
click at [973, 272] on div "Bids" at bounding box center [1015, 277] width 83 height 13
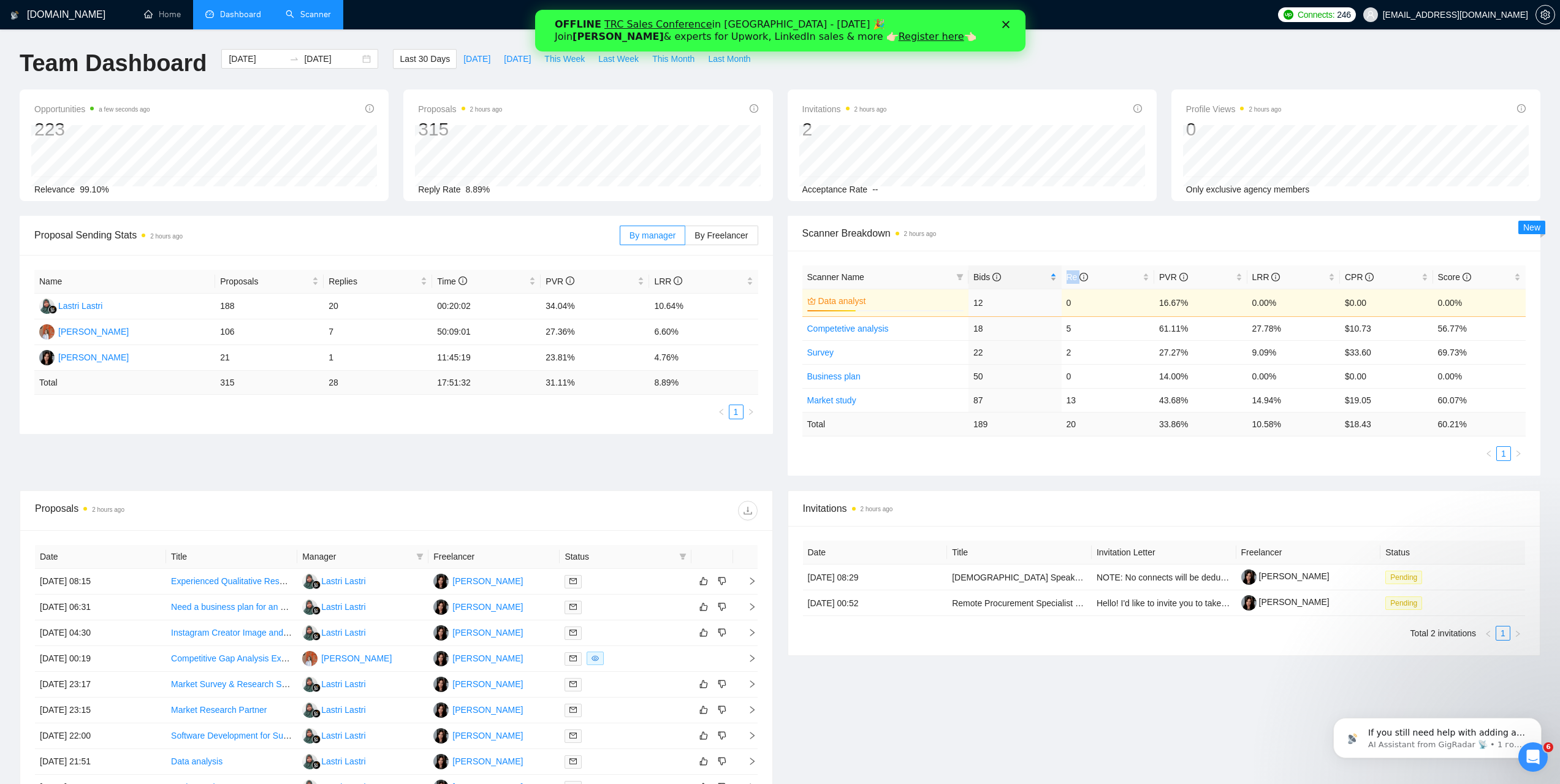
click at [973, 272] on div "Bids" at bounding box center [1015, 277] width 83 height 13
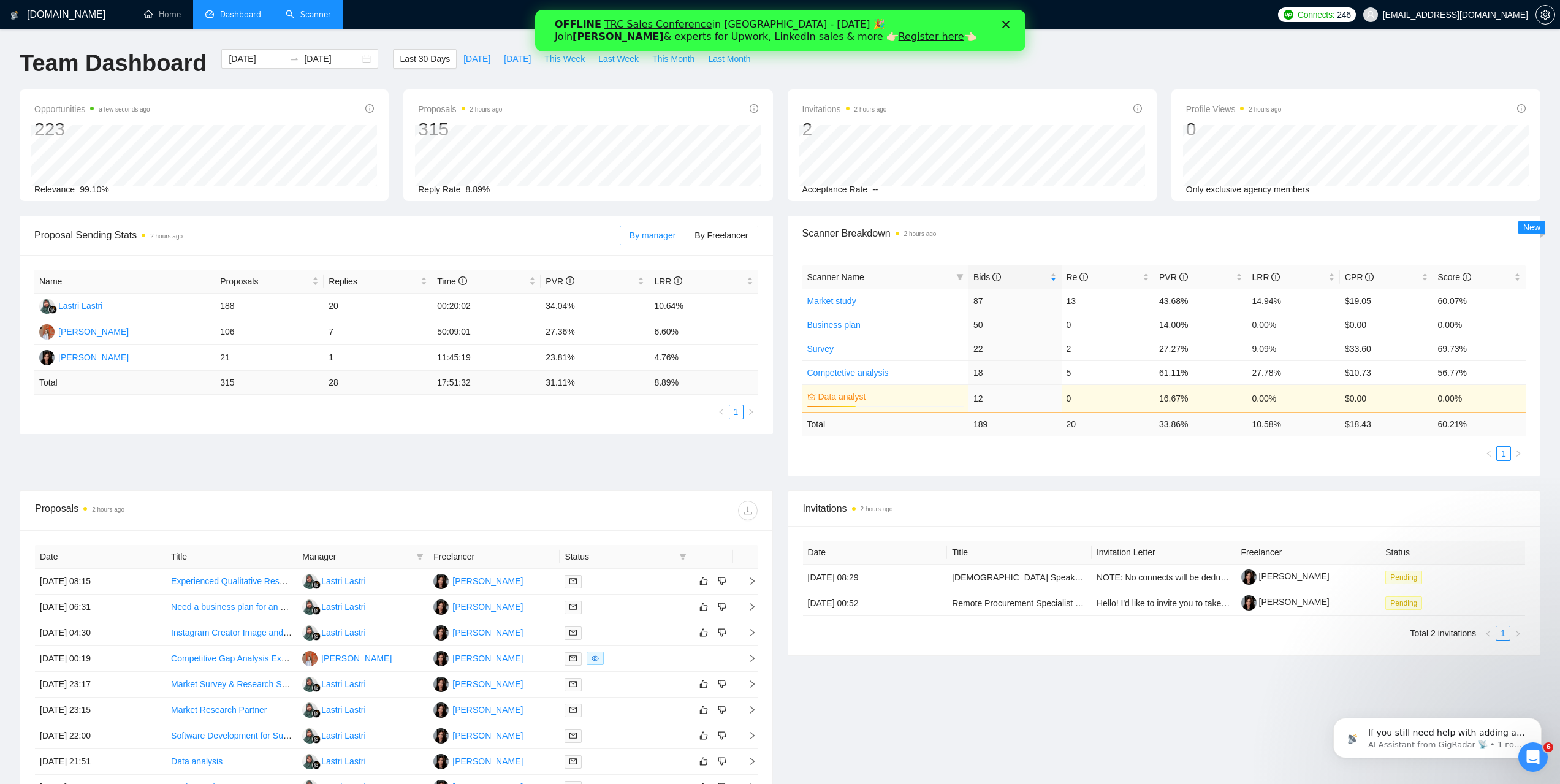
click at [1111, 233] on span "Scanner Breakdown 2 hours ago" at bounding box center [1164, 233] width 724 height 15
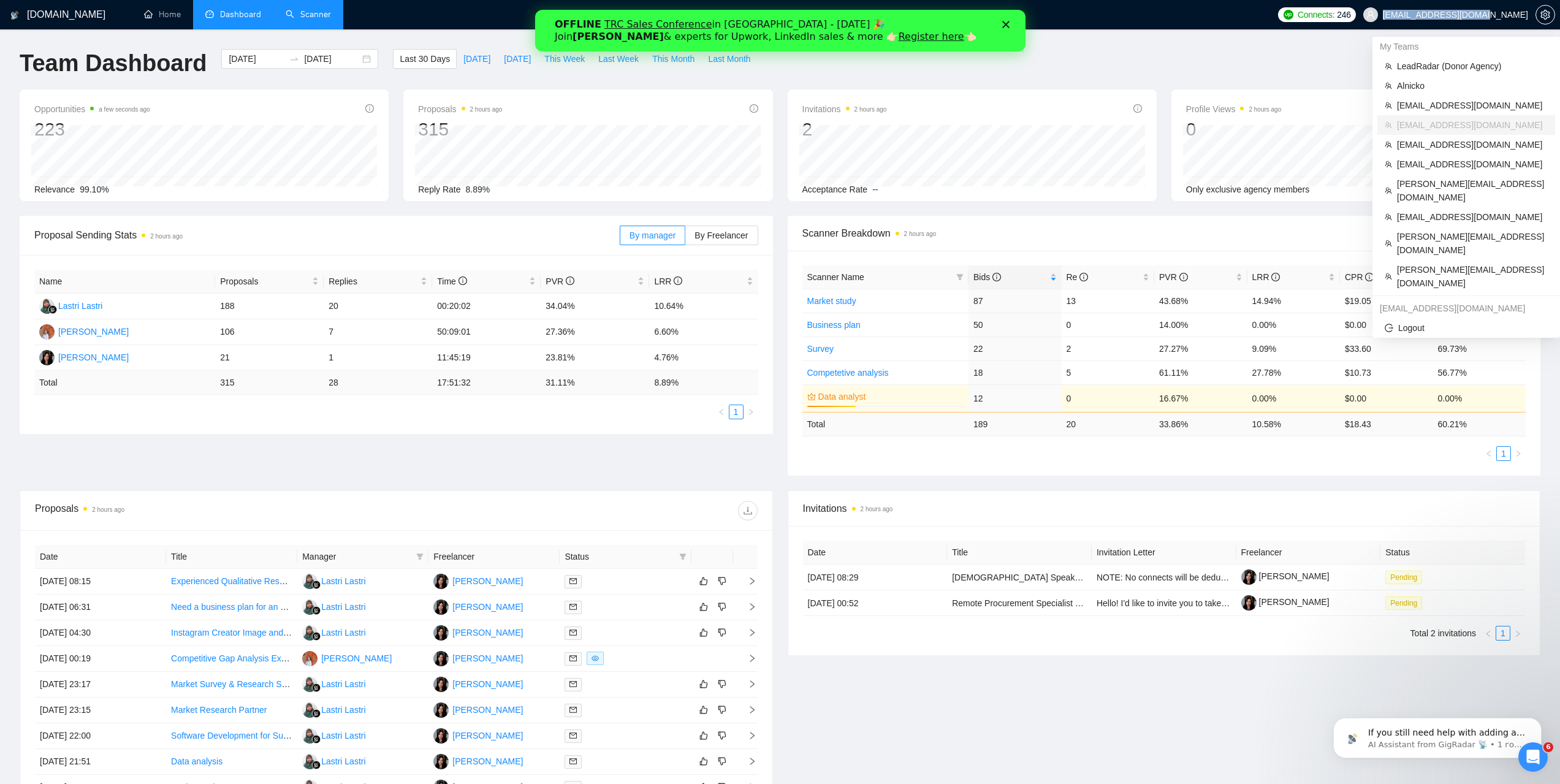
drag, startPoint x: 1439, startPoint y: 13, endPoint x: 1528, endPoint y: 13, distance: 89.0
click at [1528, 13] on span "alina.k@bicompany.net" at bounding box center [1445, 15] width 179 height 39
copy span "alina.k@bicompany.net"
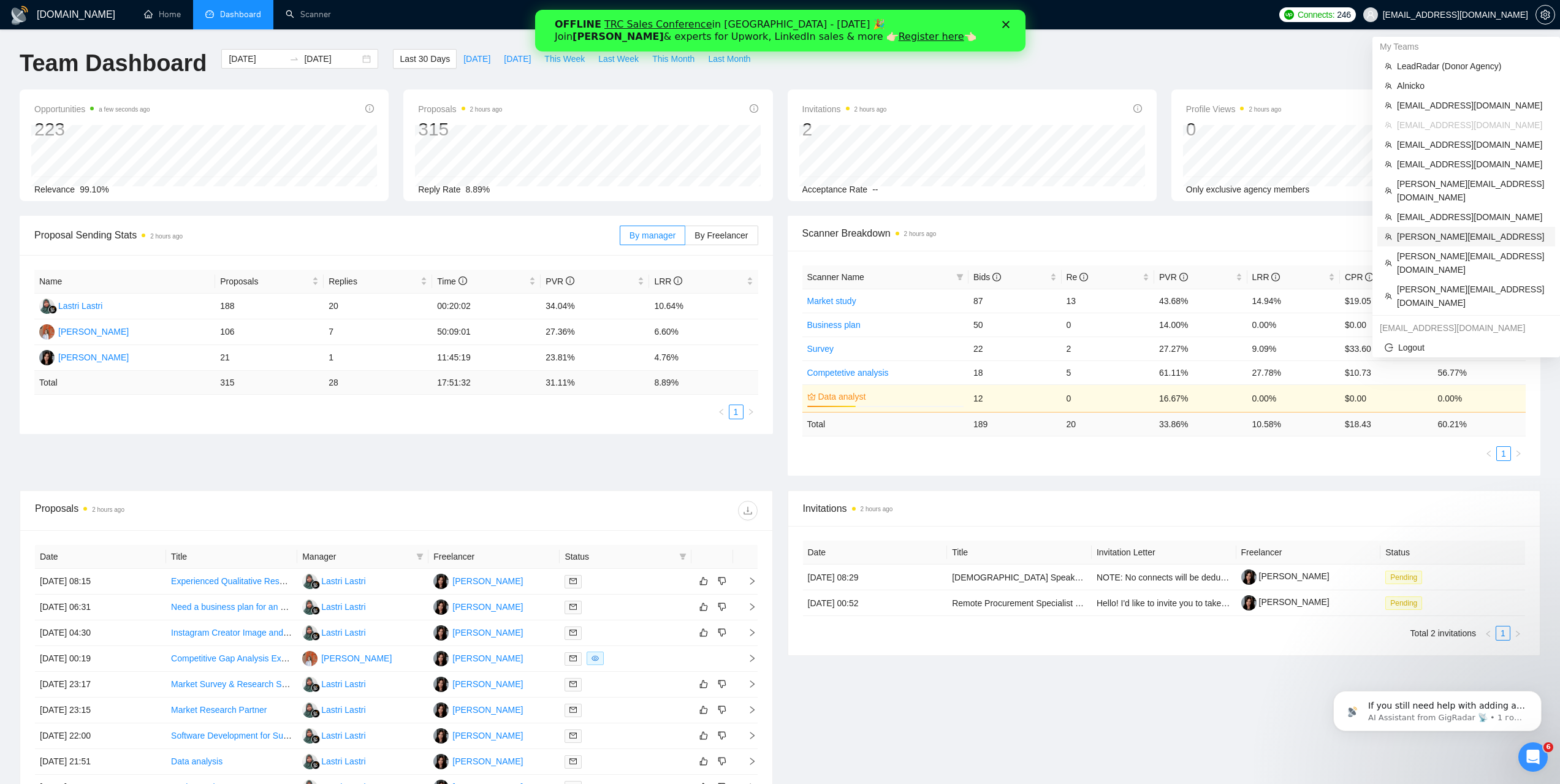
click at [1416, 230] on span "toby@ashgrove.ai" at bounding box center [1472, 236] width 151 height 13
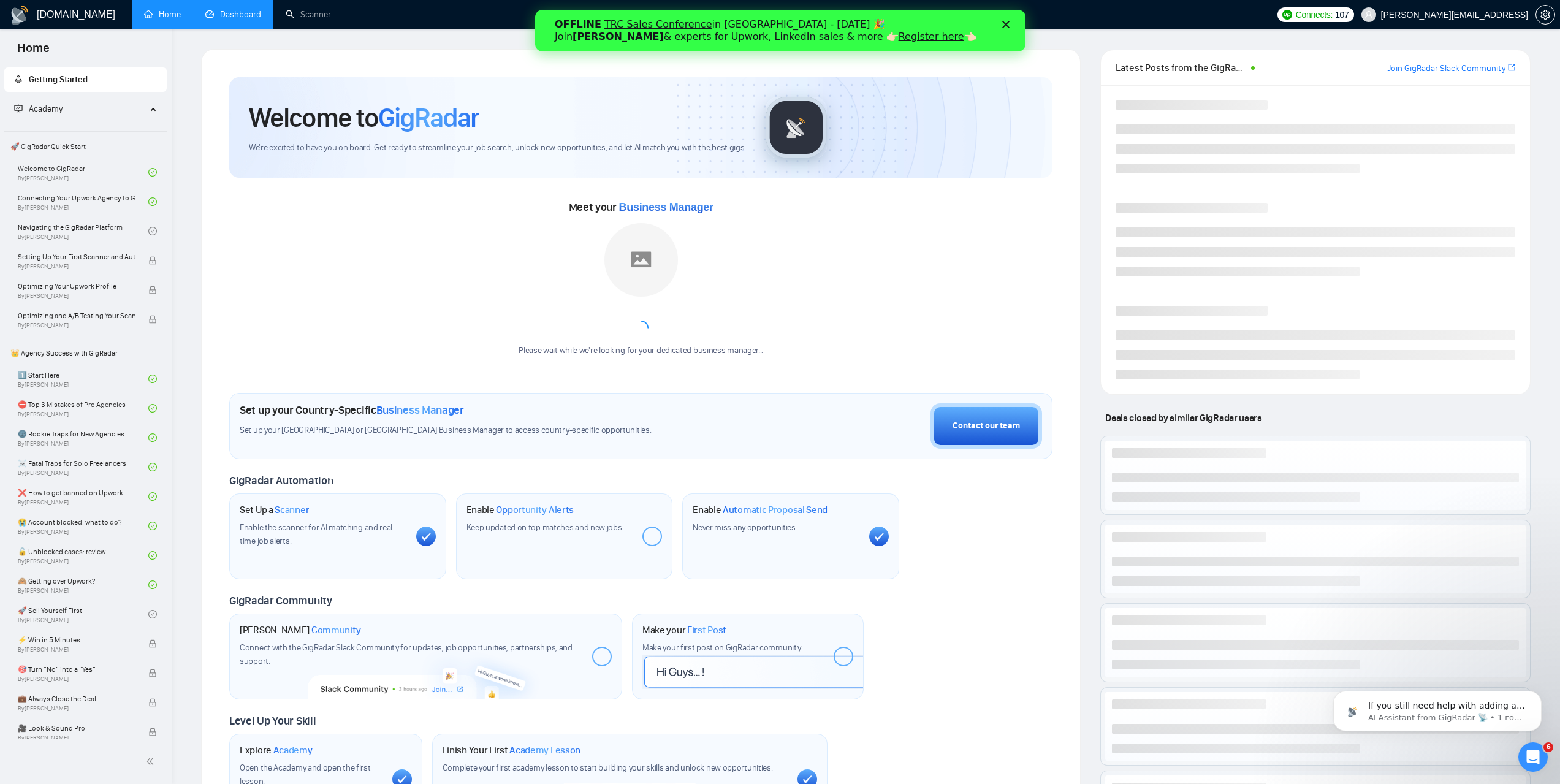
click at [223, 20] on link "Dashboard" at bounding box center [234, 14] width 56 height 10
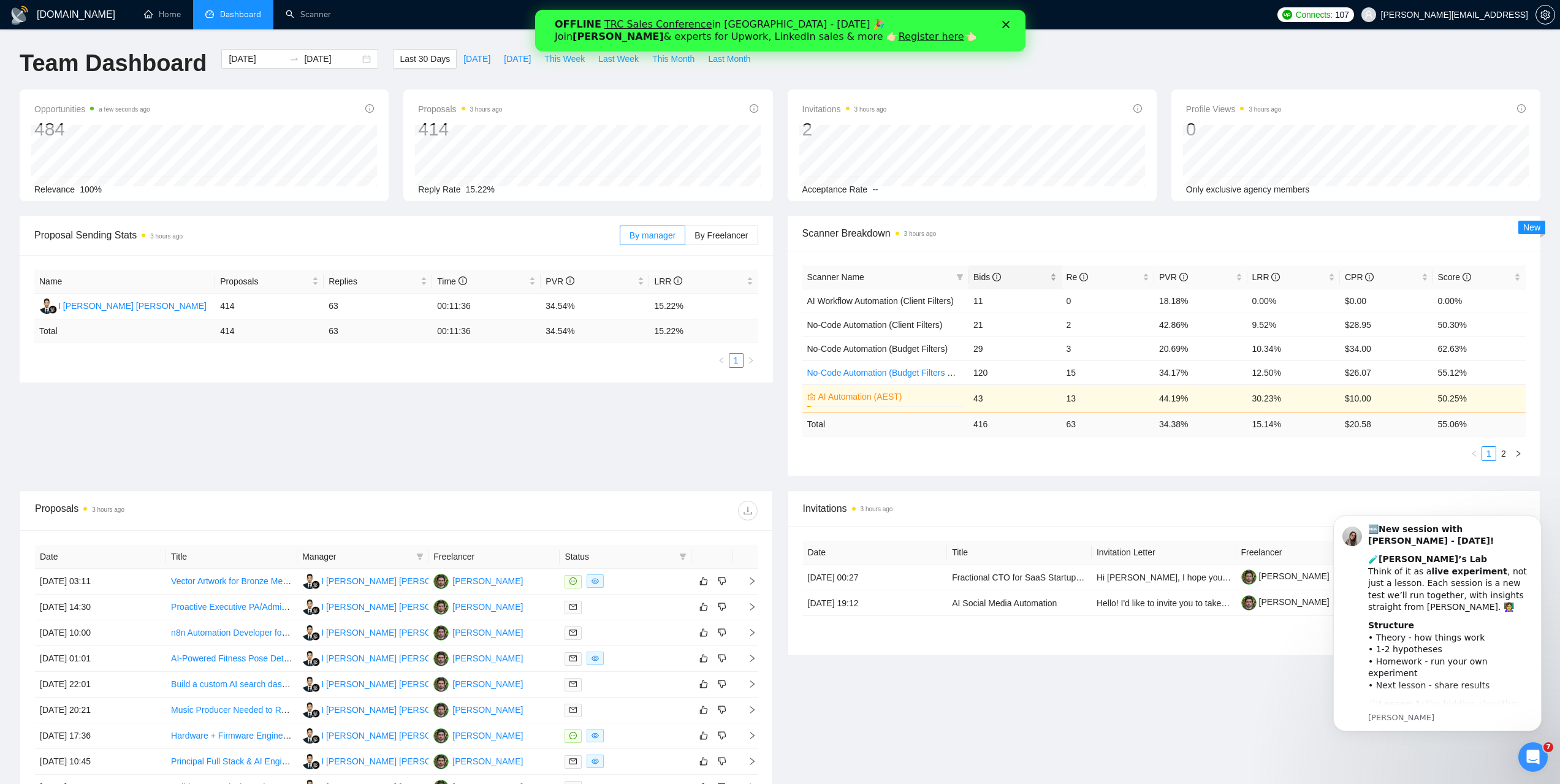
click at [973, 277] on div "Bids" at bounding box center [1015, 277] width 83 height 13
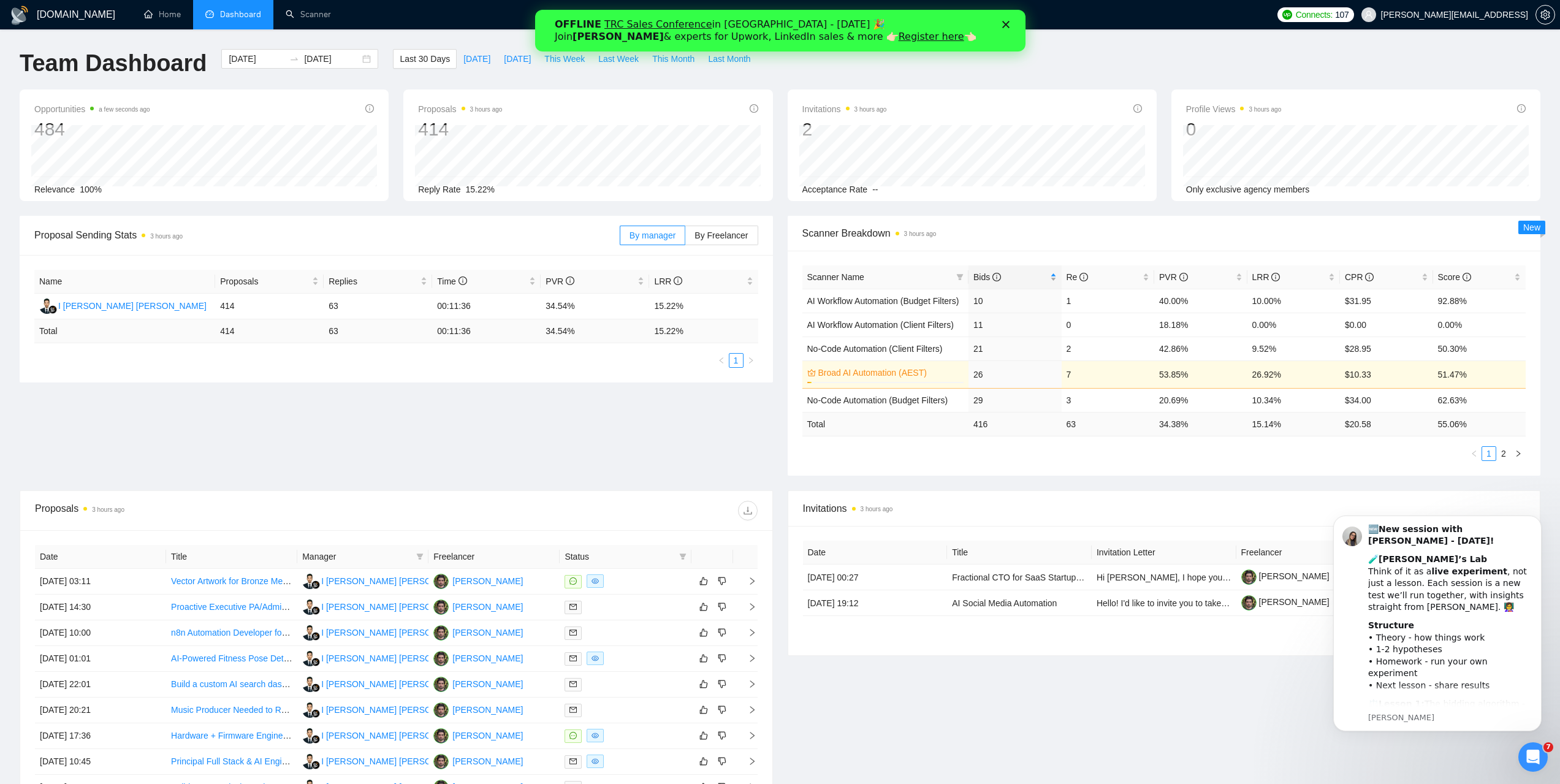
click at [976, 277] on span "Bids" at bounding box center [987, 277] width 27 height 10
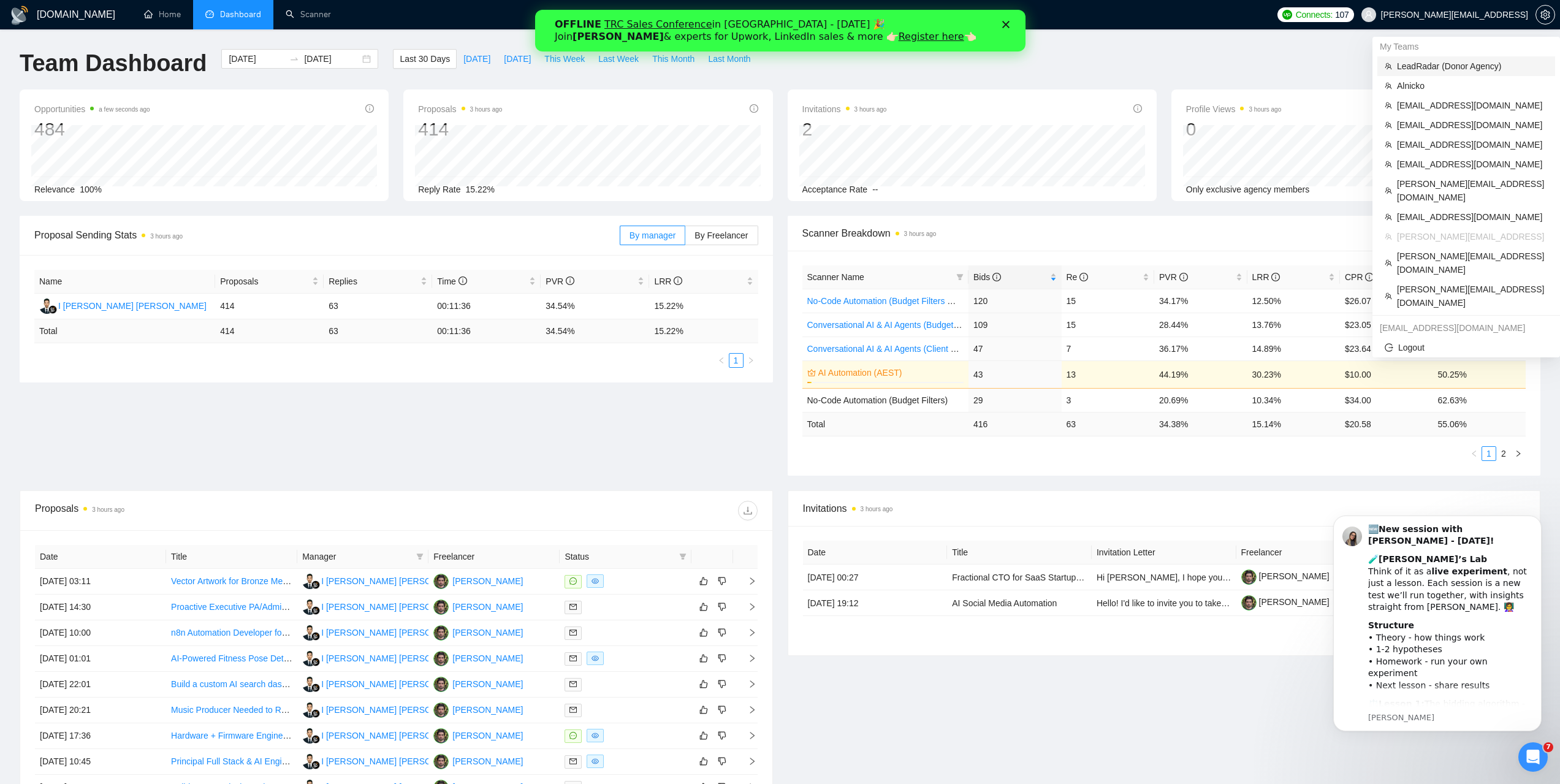
click at [1433, 66] on span "LeadRadar (Donor Agency)" at bounding box center [1472, 66] width 151 height 13
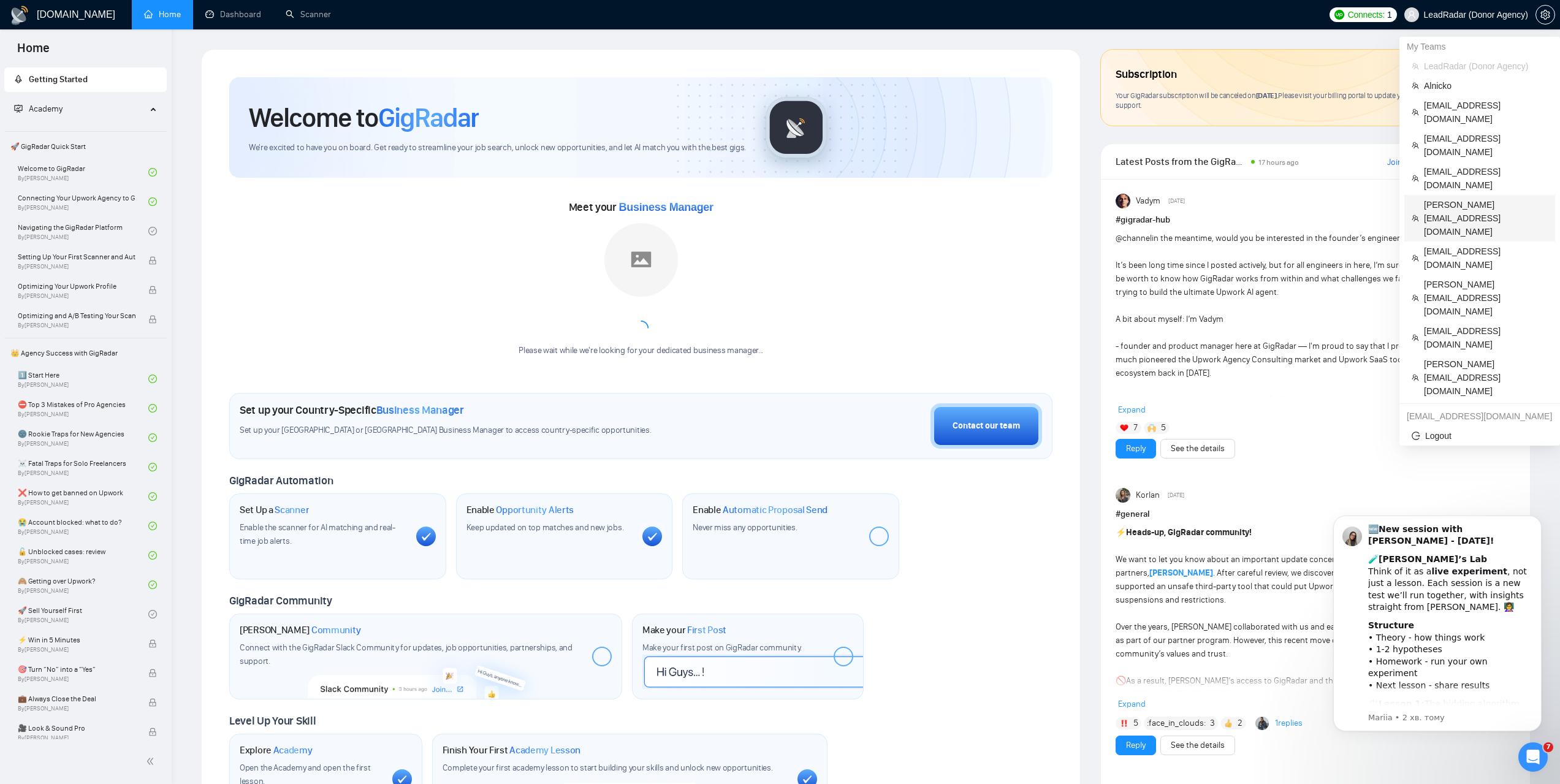
click at [1447, 198] on span "[PERSON_NAME][EMAIL_ADDRESS][DOMAIN_NAME]" at bounding box center [1486, 218] width 124 height 41
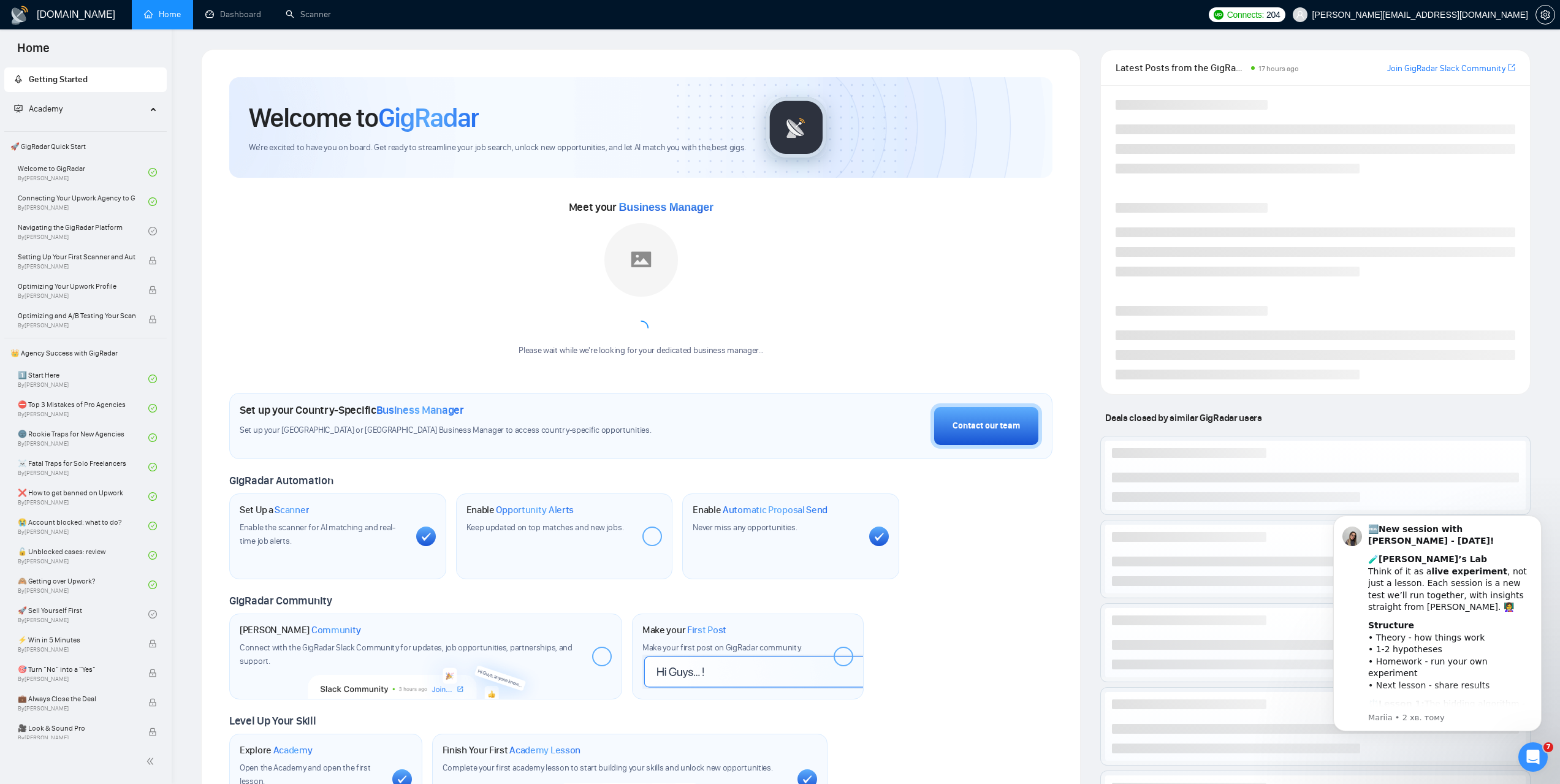
click at [235, 36] on div "[DOMAIN_NAME] Home Dashboard Scanner Connects: 204 [EMAIL_ADDRESS][DOMAIN_NAME]…" at bounding box center [866, 473] width 1388 height 947
click at [234, 20] on link "Dashboard" at bounding box center [234, 14] width 56 height 10
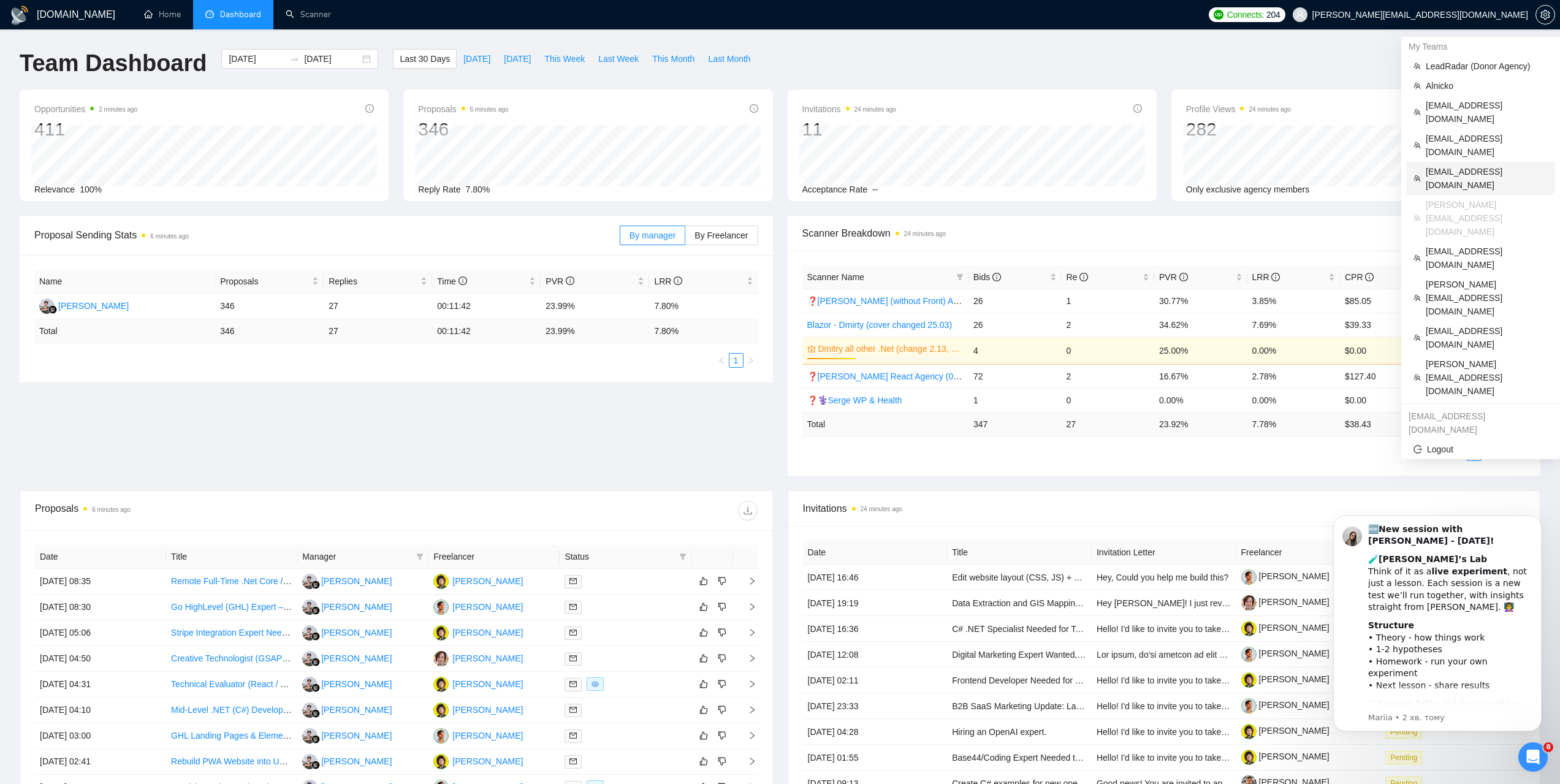
click at [1446, 165] on span "[EMAIL_ADDRESS][DOMAIN_NAME]" at bounding box center [1487, 178] width 122 height 27
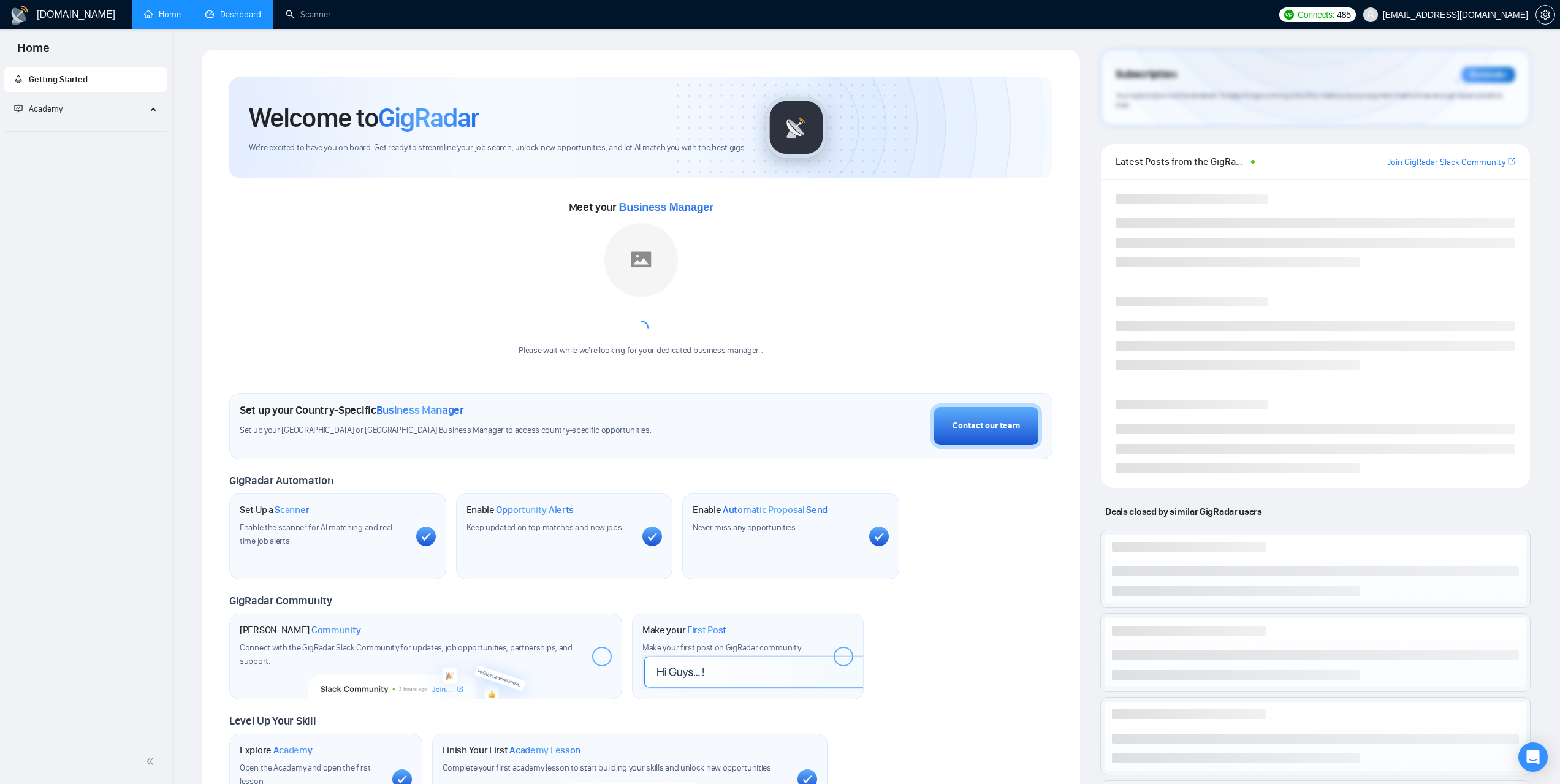
click at [249, 20] on link "Dashboard" at bounding box center [234, 14] width 56 height 10
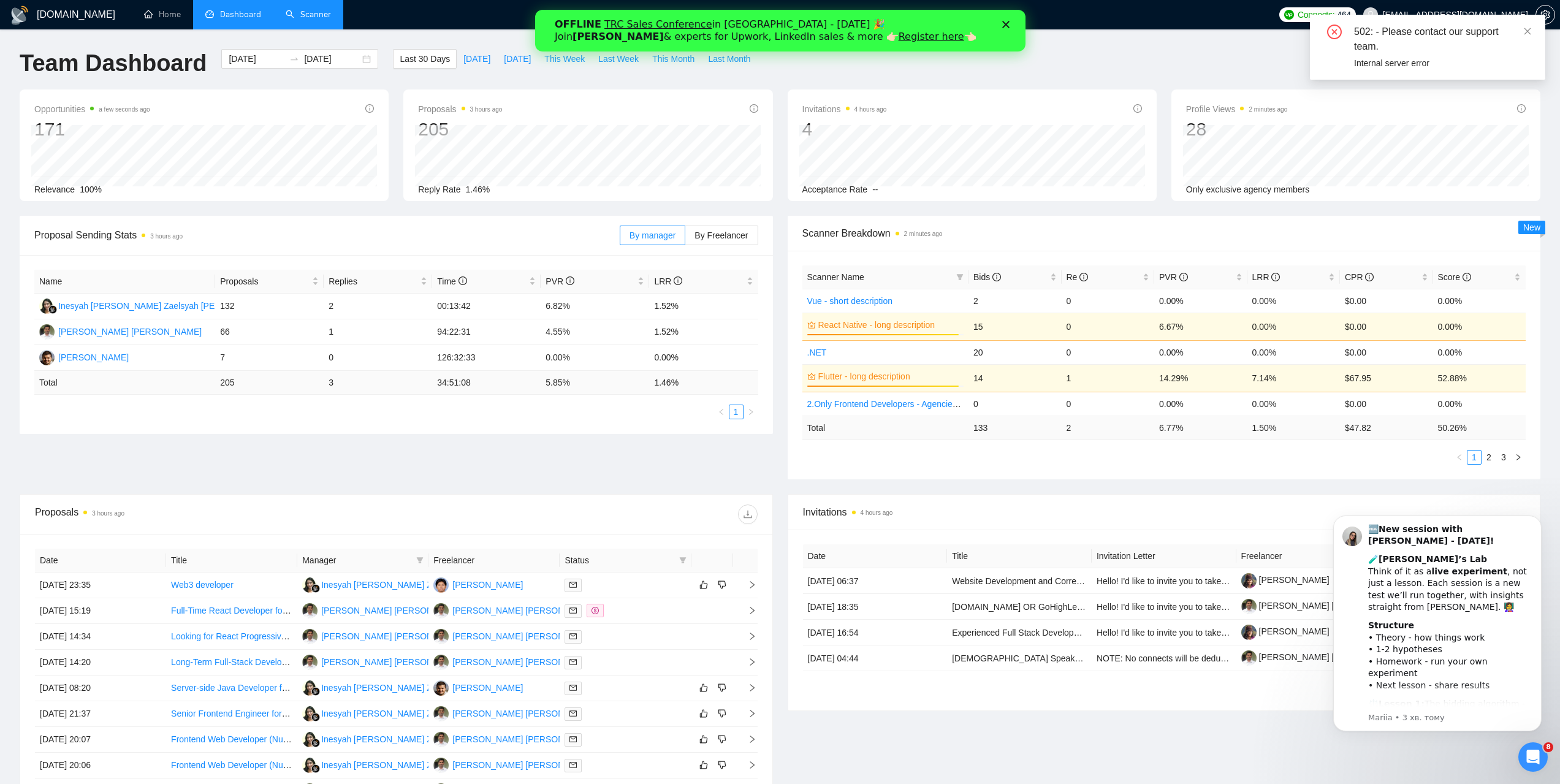
click at [319, 20] on link "Scanner" at bounding box center [308, 14] width 45 height 10
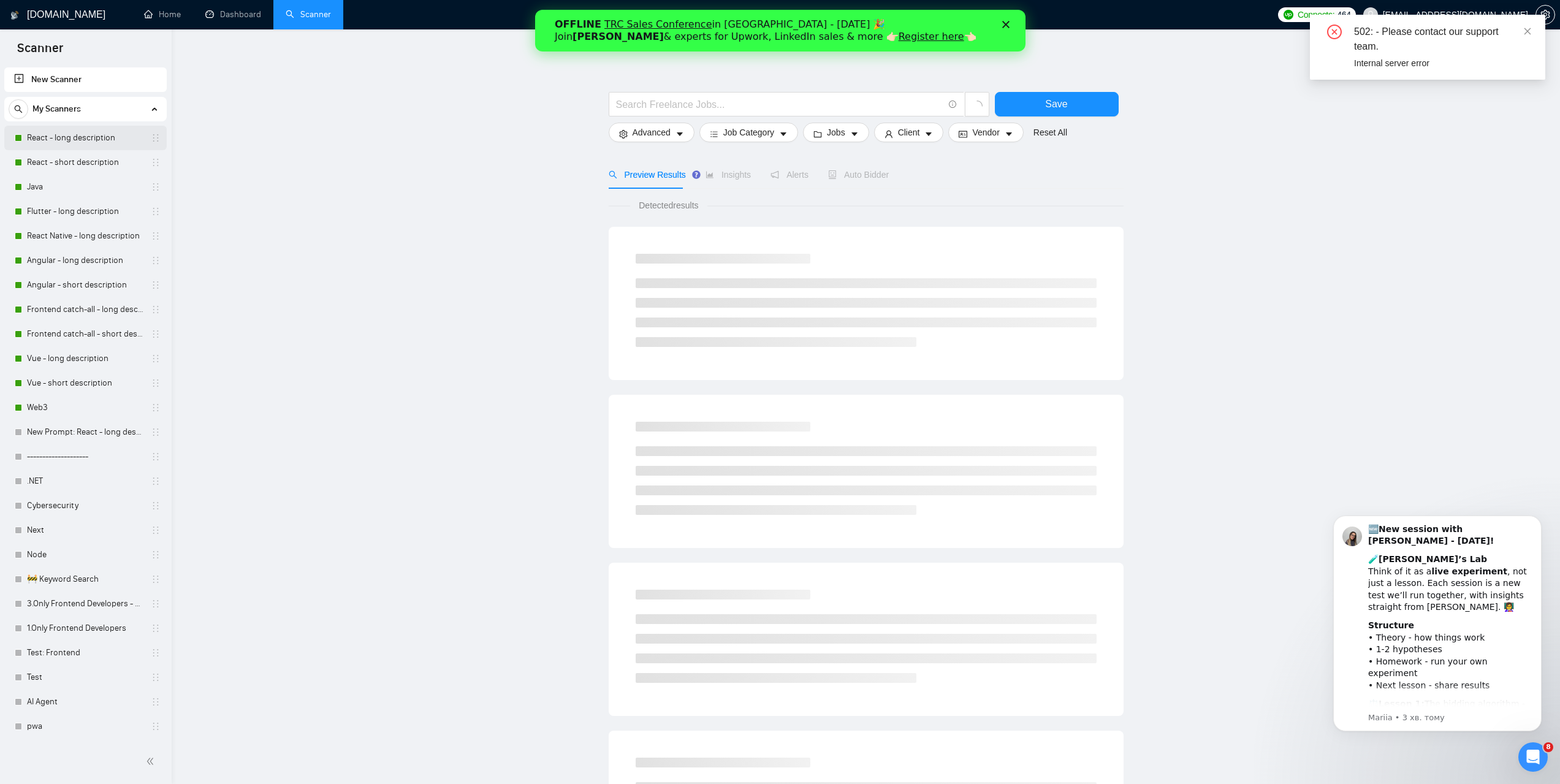
click at [67, 141] on link "React - long description" at bounding box center [85, 137] width 116 height 25
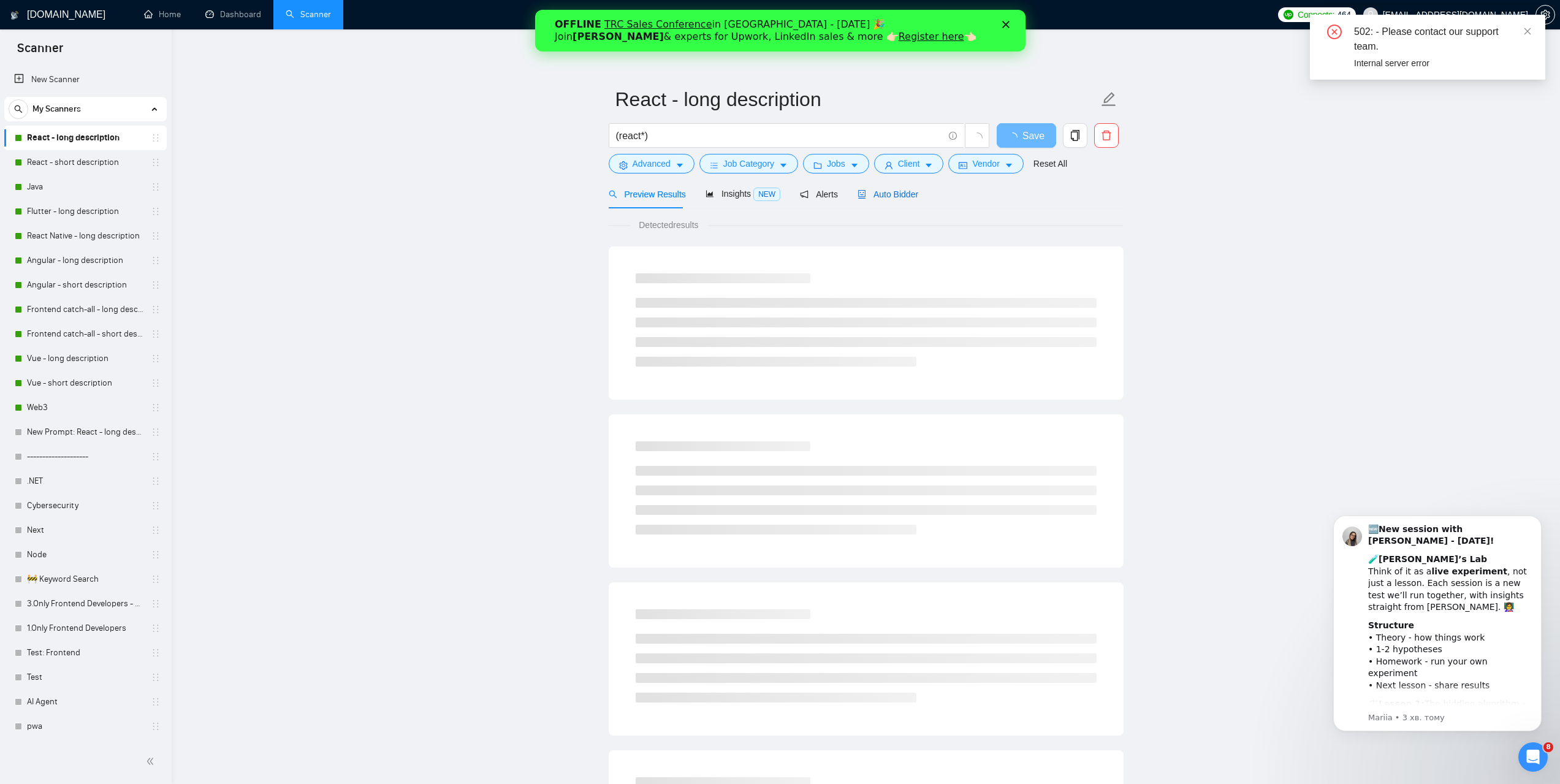
click at [887, 190] on span "Auto Bidder" at bounding box center [887, 194] width 60 height 10
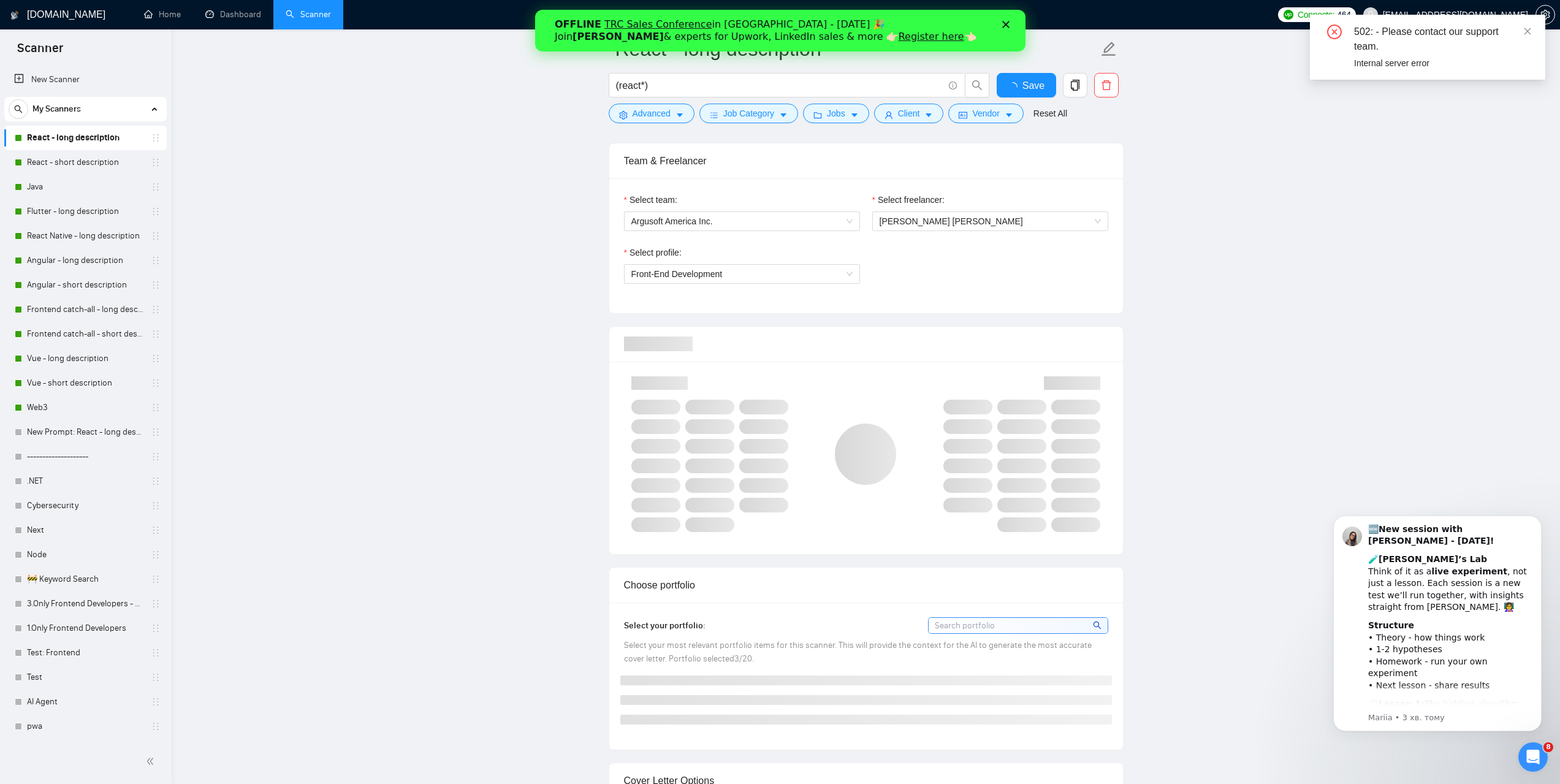
scroll to position [613, 0]
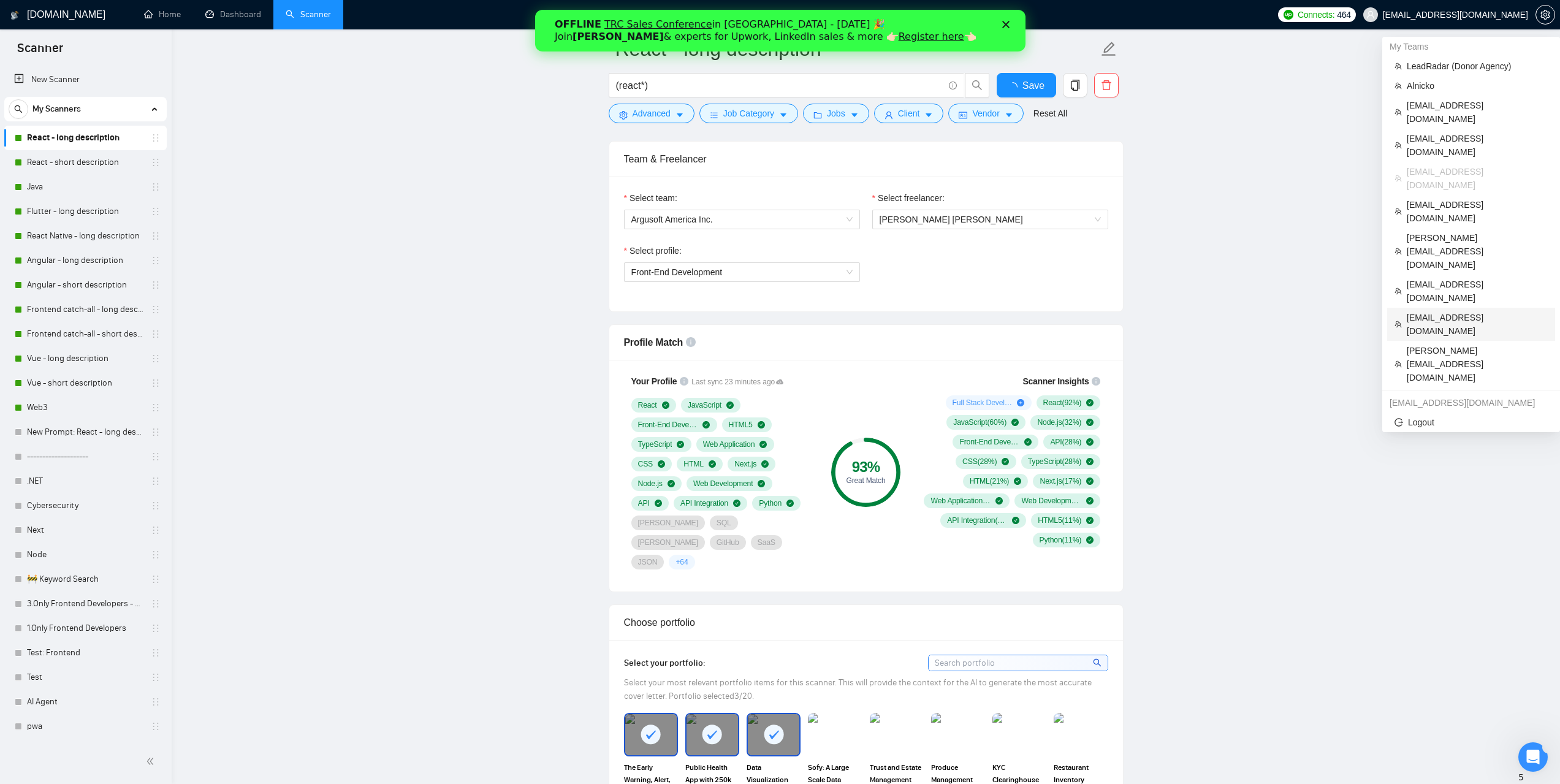
click at [1431, 311] on span "[EMAIL_ADDRESS][DOMAIN_NAME]" at bounding box center [1477, 324] width 141 height 27
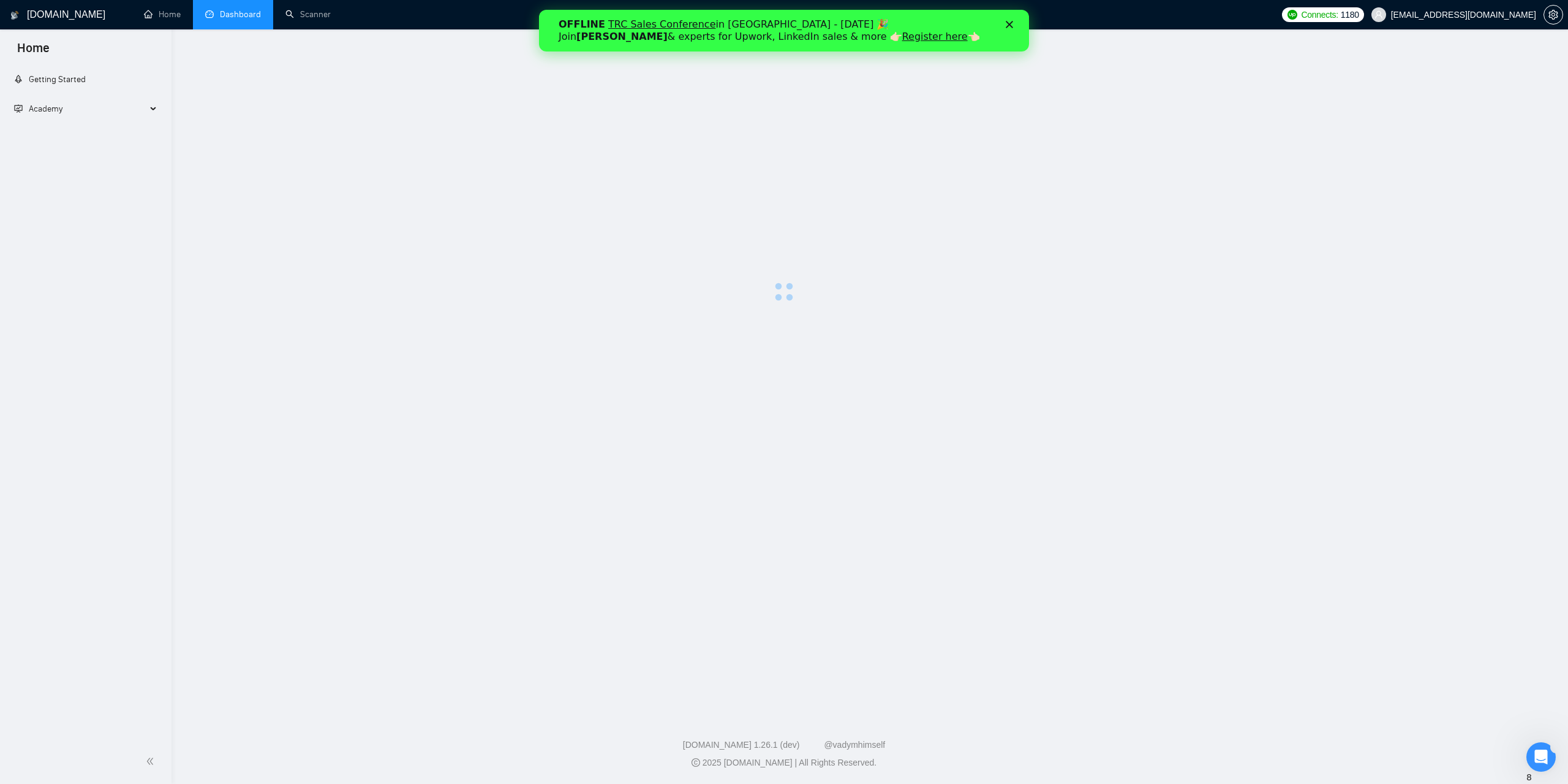
click at [245, 17] on link "Dashboard" at bounding box center [233, 14] width 56 height 10
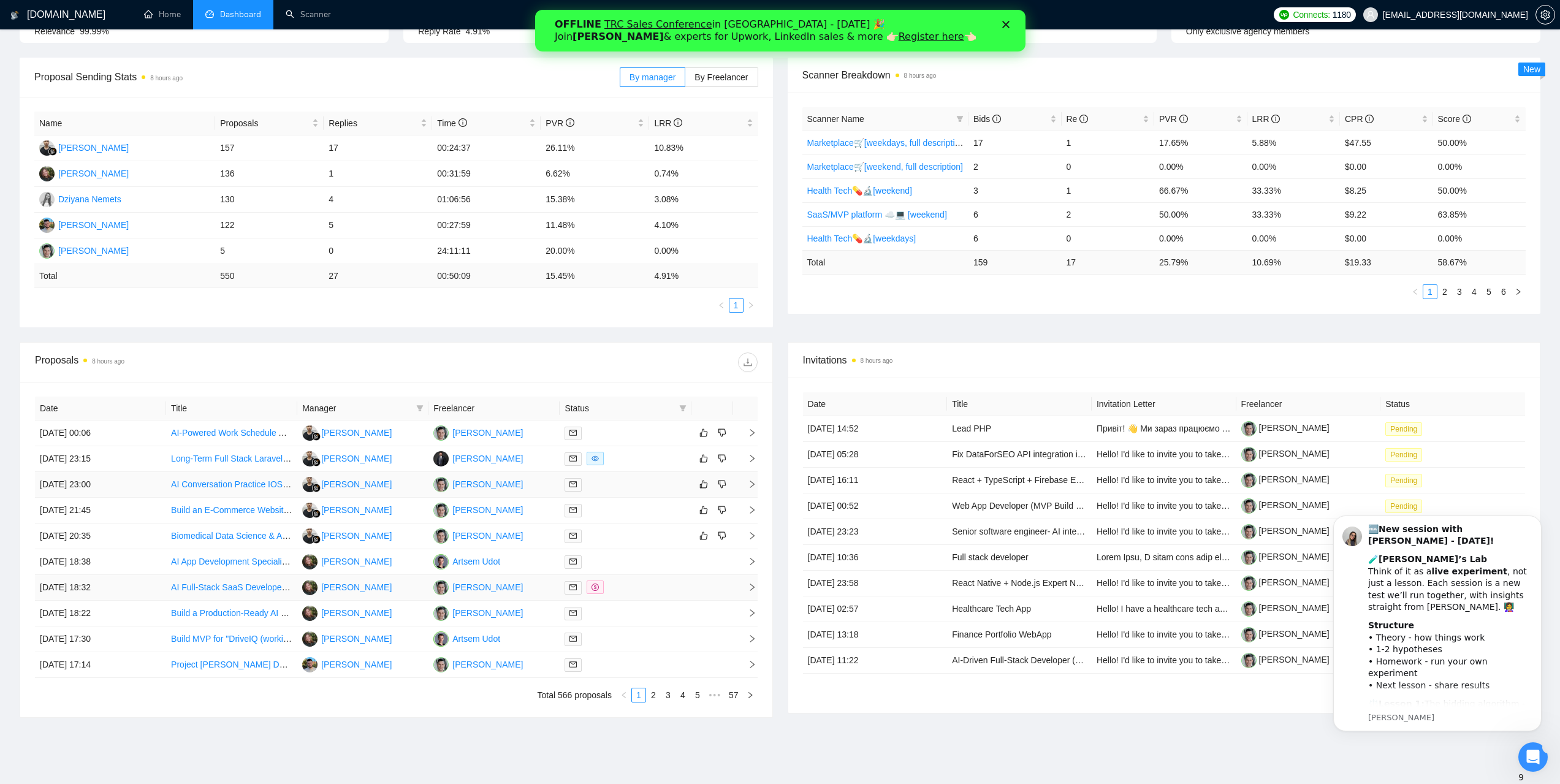
scroll to position [184, 0]
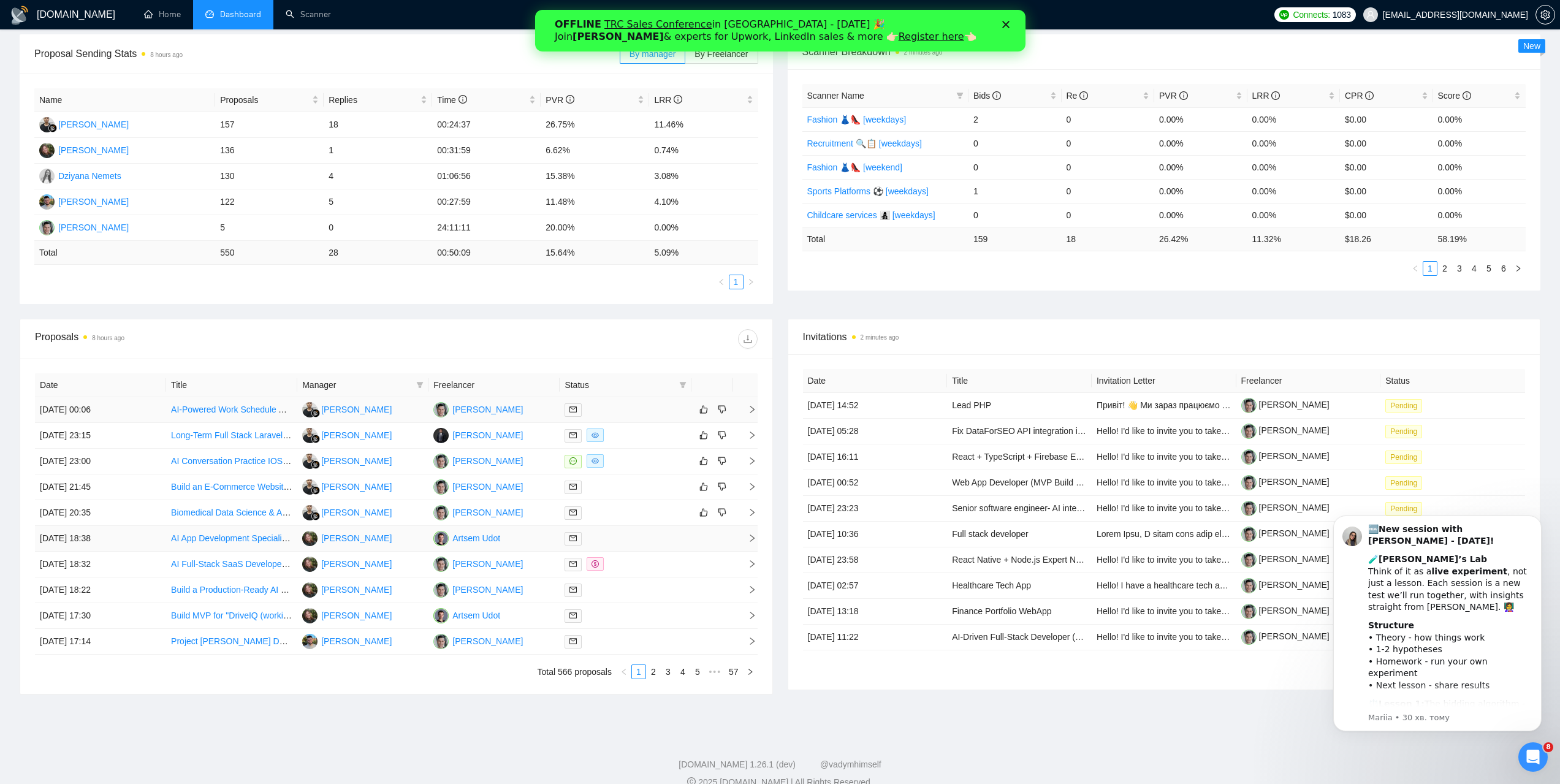
scroll to position [184, 0]
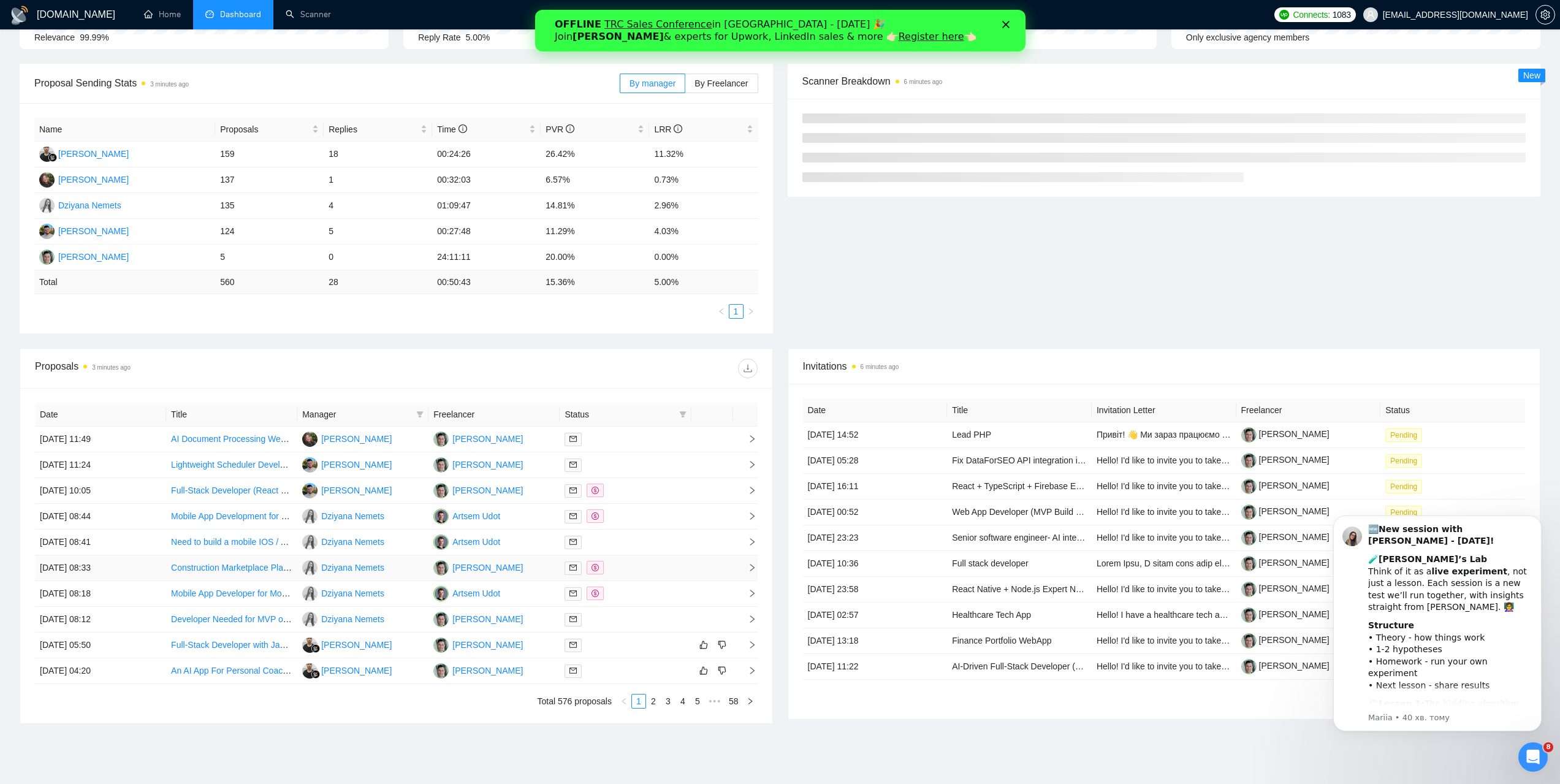
scroll to position [184, 0]
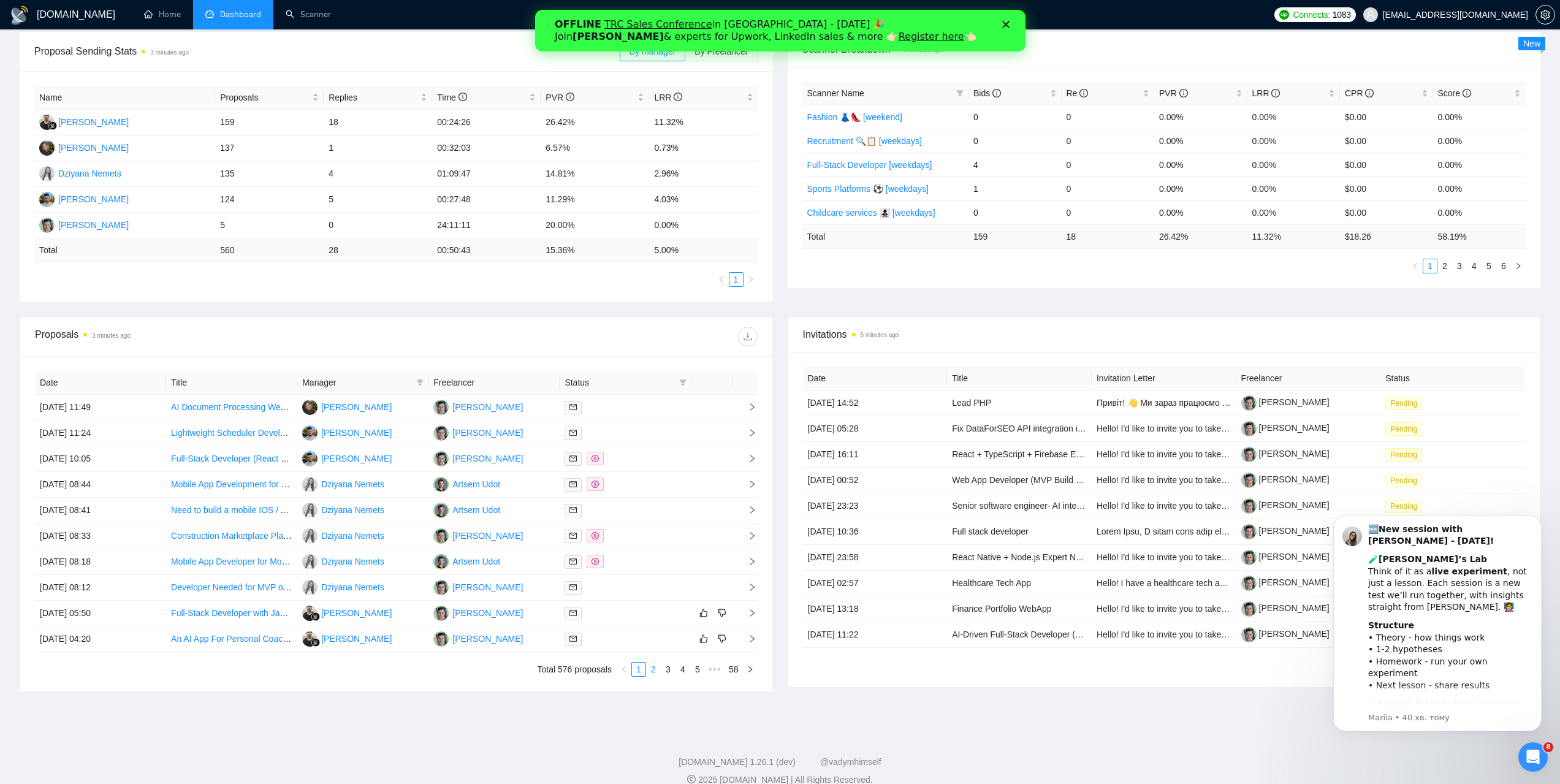
click at [657, 669] on link "2" at bounding box center [653, 669] width 13 height 13
